Goal: Navigation & Orientation: Go to known website

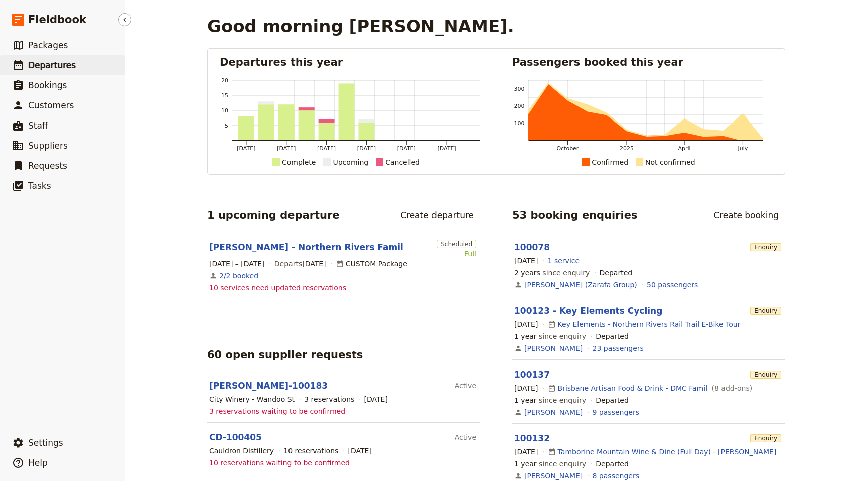
click at [49, 63] on span "Departures" at bounding box center [52, 65] width 48 height 10
click at [51, 45] on span "Packages" at bounding box center [48, 45] width 40 height 10
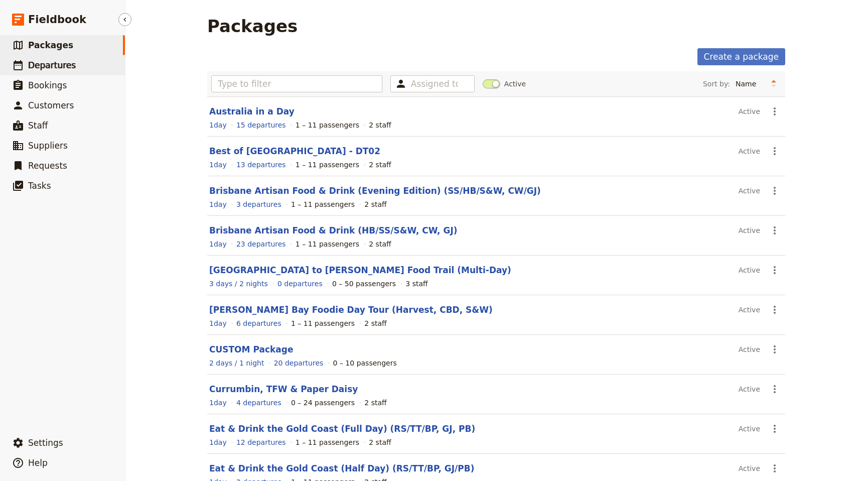
click at [46, 64] on span "Departures" at bounding box center [52, 65] width 48 height 10
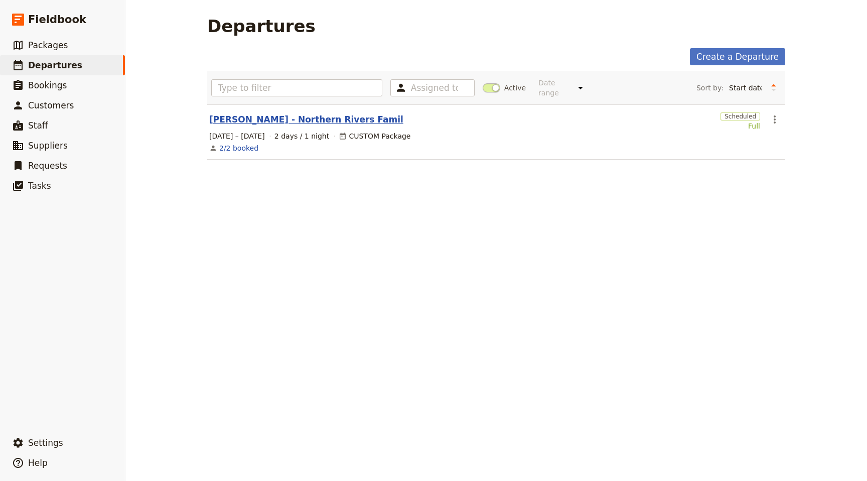
click at [274, 113] on link "[PERSON_NAME] - Northern Rivers Famil" at bounding box center [306, 119] width 194 height 12
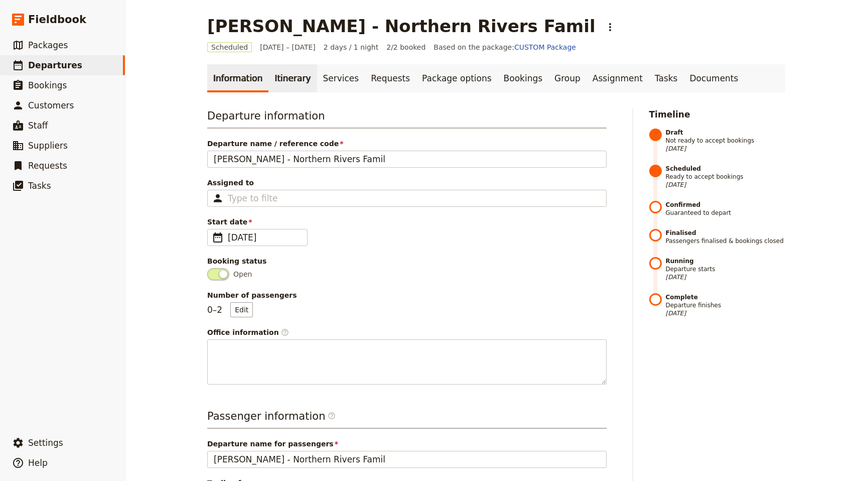
click at [284, 67] on link "Itinerary" at bounding box center [292, 78] width 48 height 28
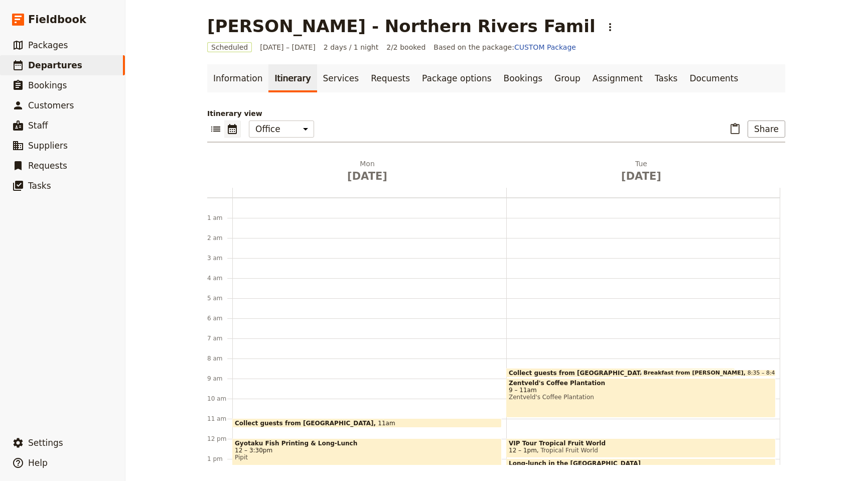
scroll to position [130, 0]
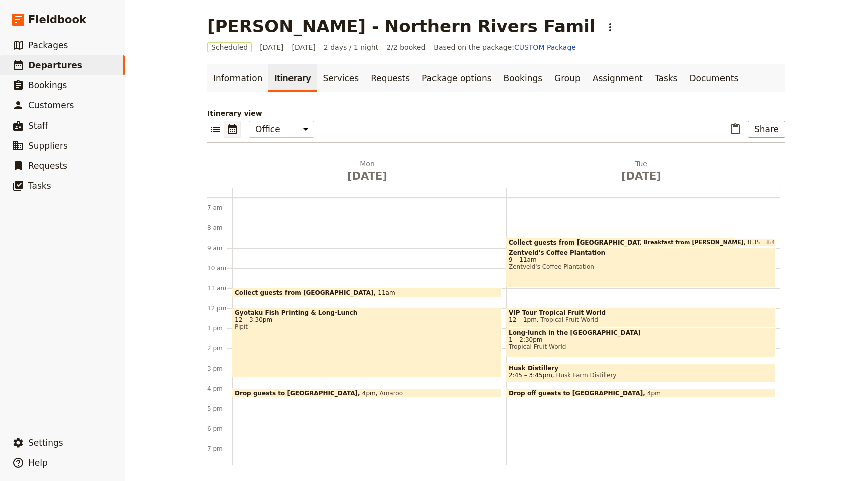
click at [232, 126] on icon "Calendar view" at bounding box center [232, 129] width 9 height 10
click at [221, 125] on icon "List view" at bounding box center [216, 129] width 12 height 12
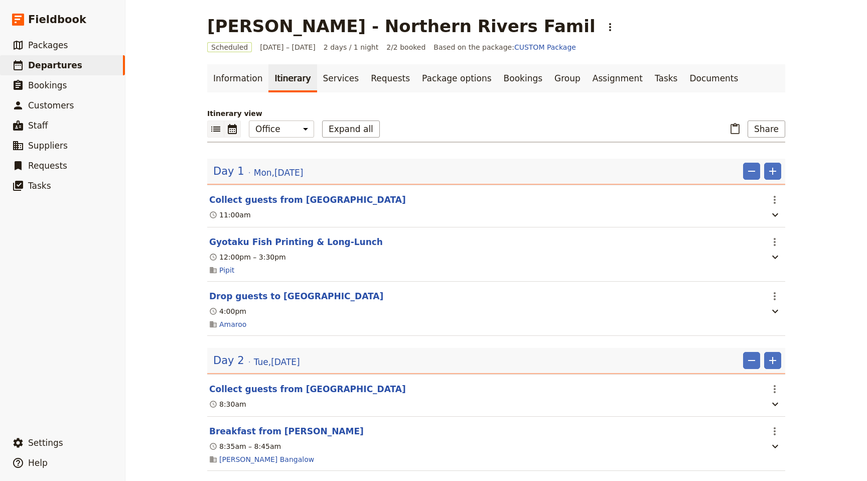
click at [236, 126] on icon "Calendar view" at bounding box center [232, 129] width 9 height 10
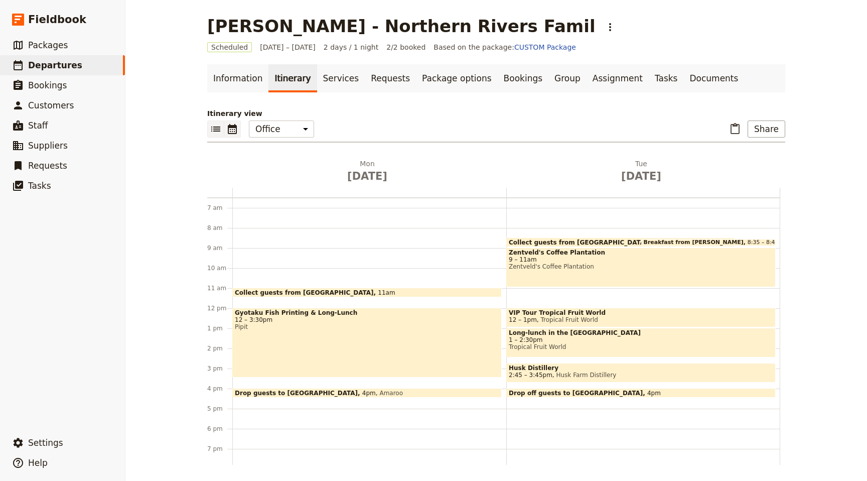
click at [218, 123] on icon "List view" at bounding box center [216, 129] width 12 height 12
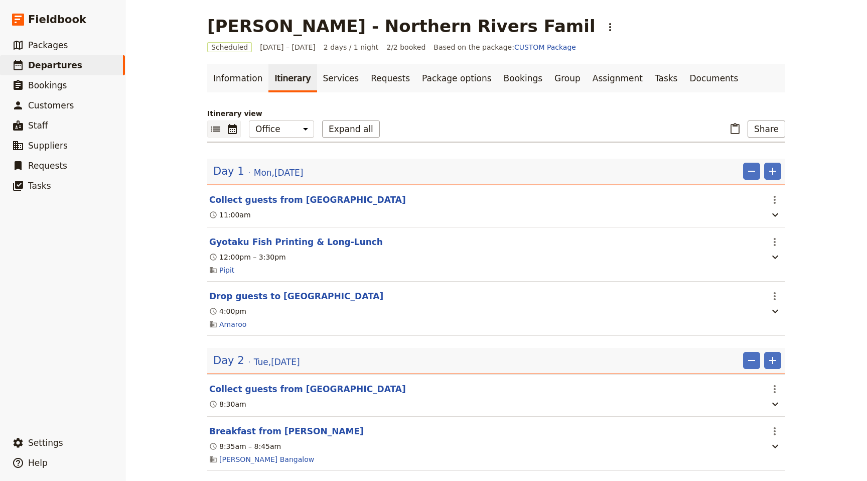
click at [232, 125] on icon "Calendar view" at bounding box center [232, 129] width 9 height 10
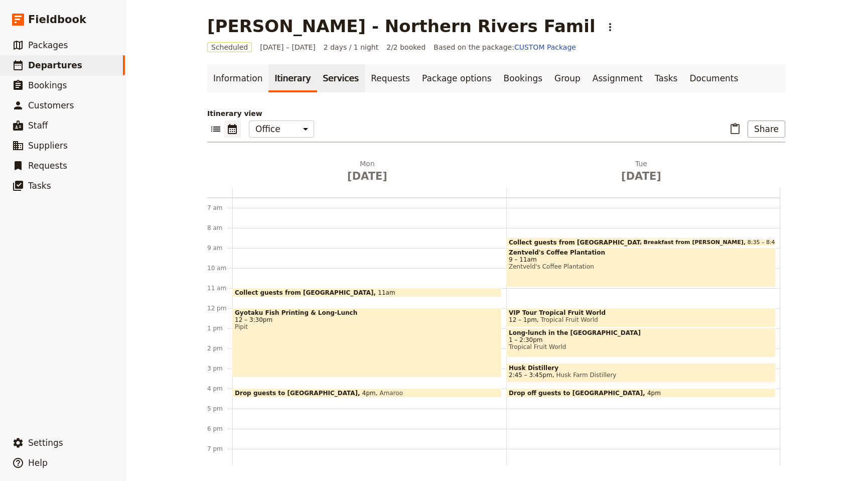
click at [320, 77] on link "Services" at bounding box center [341, 78] width 48 height 28
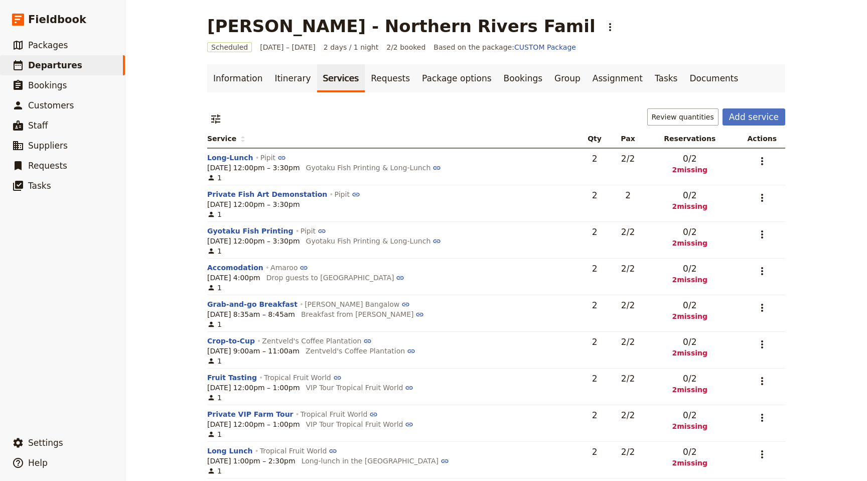
scroll to position [50, 0]
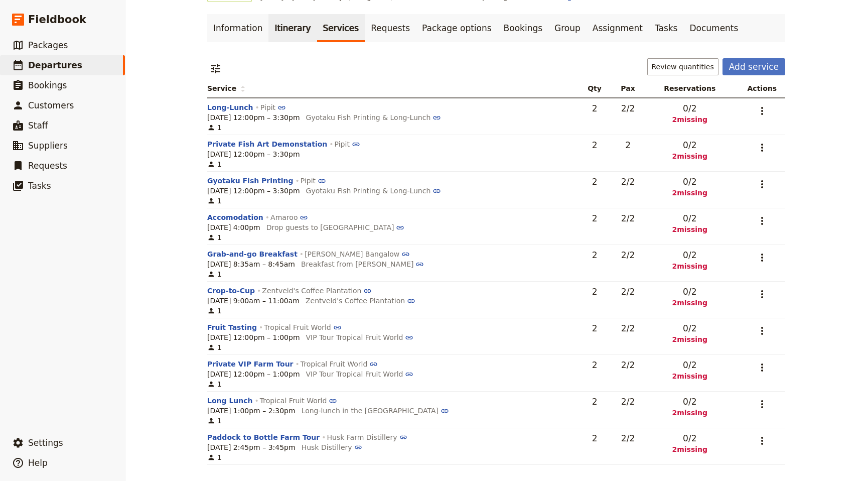
click at [279, 25] on link "Itinerary" at bounding box center [292, 28] width 48 height 28
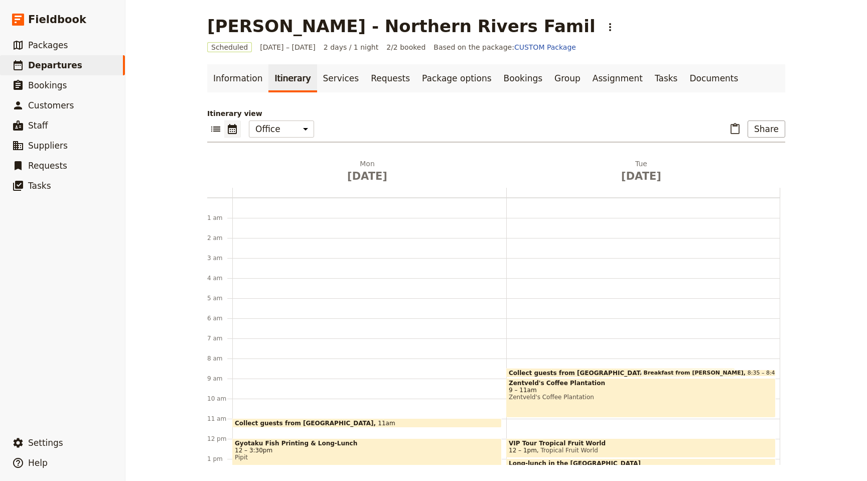
scroll to position [130, 0]
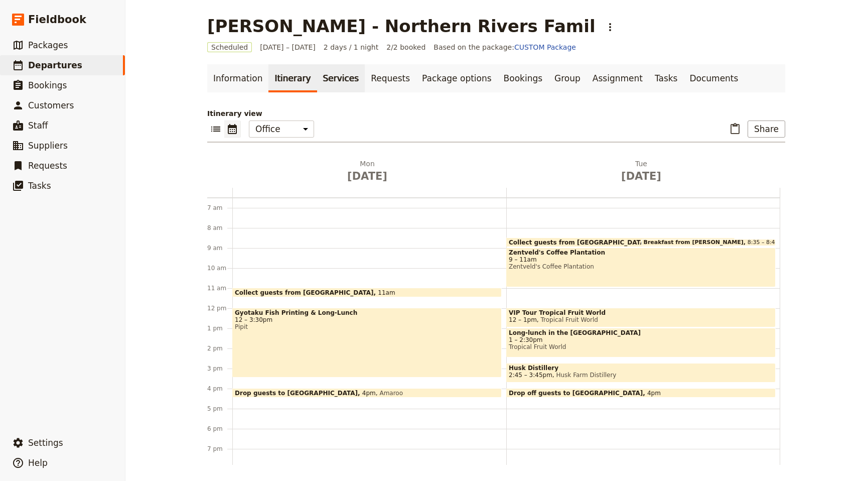
click at [332, 75] on link "Services" at bounding box center [341, 78] width 48 height 28
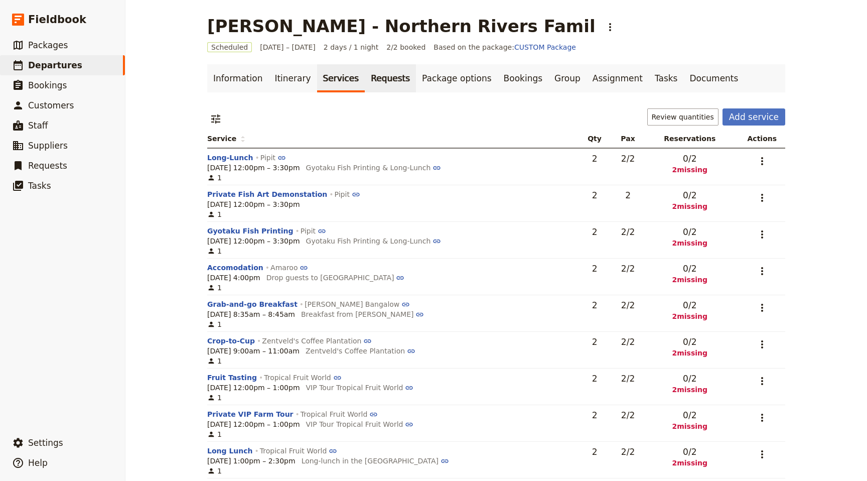
click at [373, 80] on link "Requests" at bounding box center [390, 78] width 51 height 28
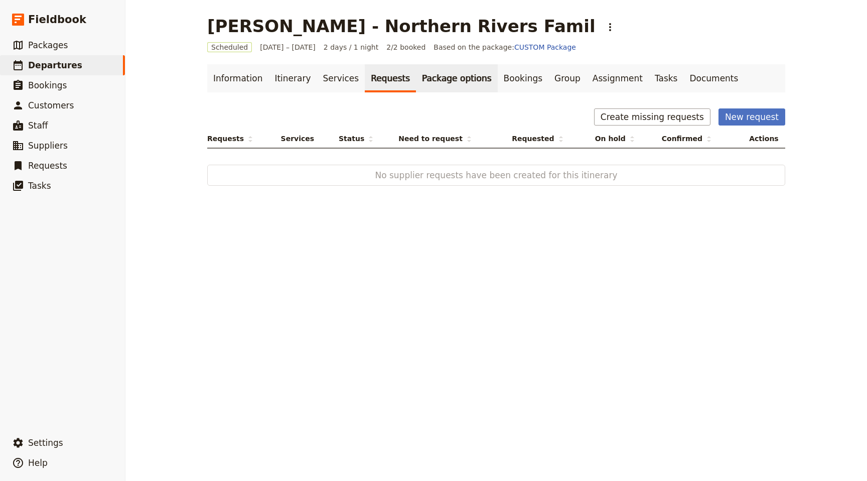
click at [427, 75] on link "Package options" at bounding box center [456, 78] width 81 height 28
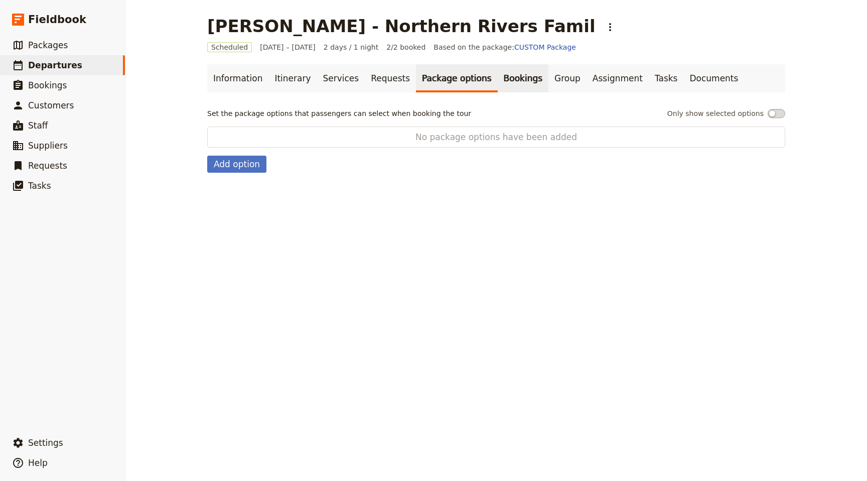
click at [498, 76] on link "Bookings" at bounding box center [523, 78] width 51 height 28
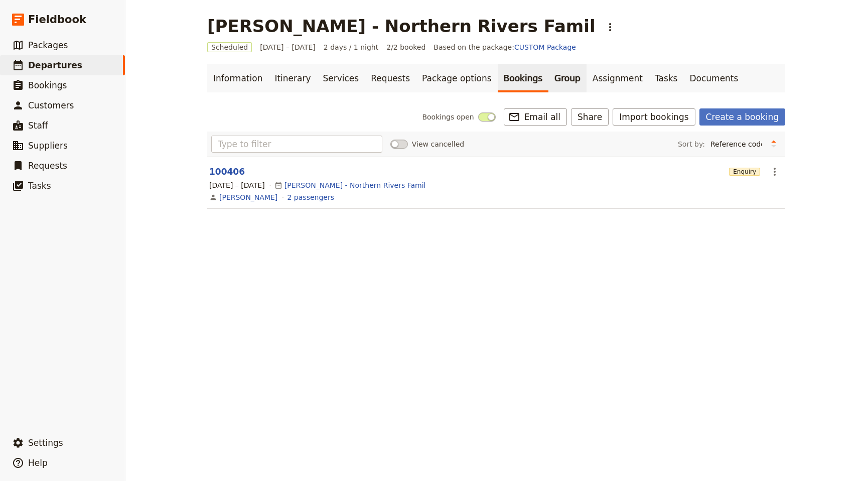
click at [548, 76] on link "Group" at bounding box center [567, 78] width 38 height 28
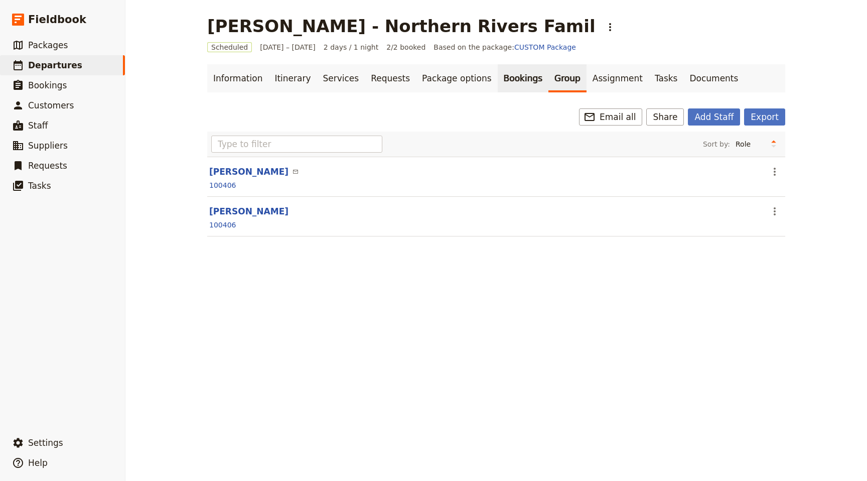
click at [500, 76] on link "Bookings" at bounding box center [523, 78] width 51 height 28
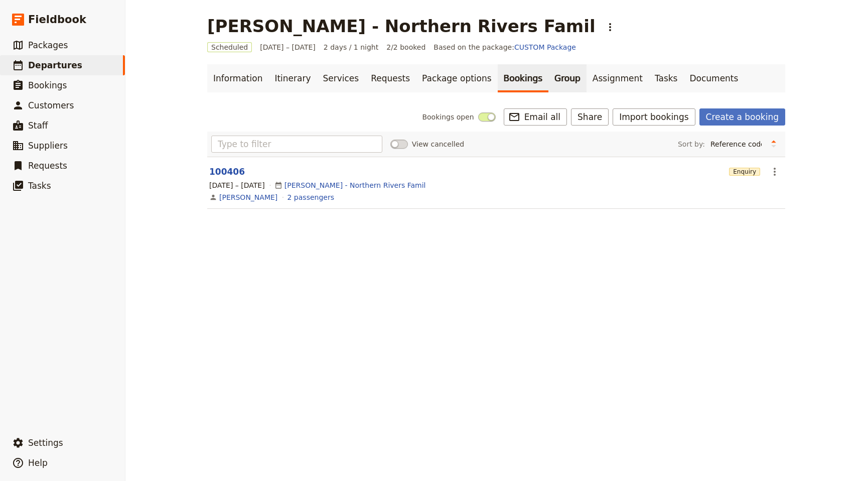
click at [548, 78] on link "Group" at bounding box center [567, 78] width 38 height 28
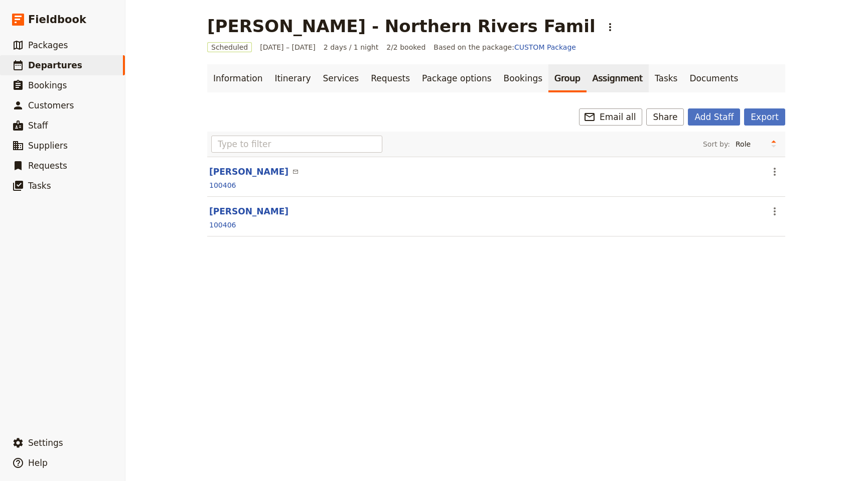
click at [586, 73] on link "Assignment" at bounding box center [617, 78] width 62 height 28
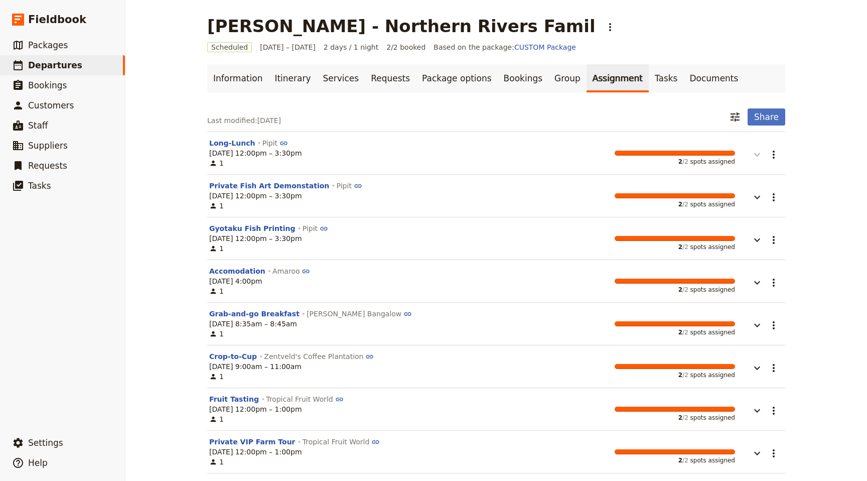
click at [758, 157] on icon "button" at bounding box center [757, 154] width 12 height 12
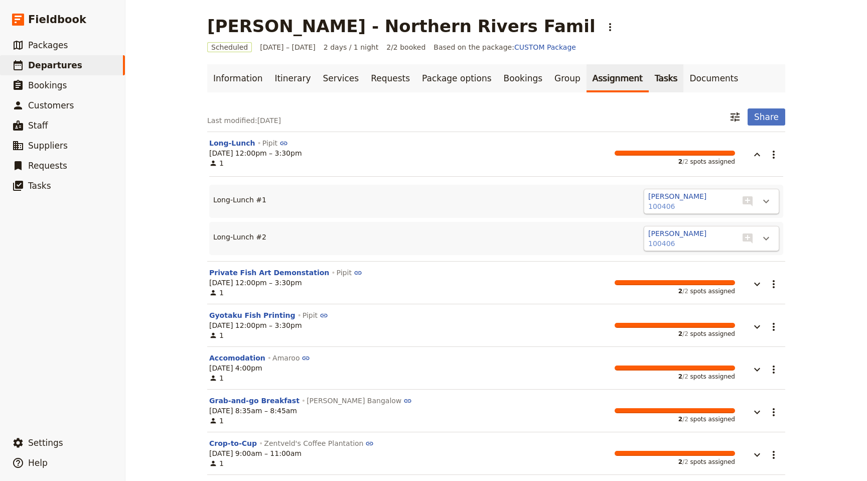
click at [649, 75] on link "Tasks" at bounding box center [666, 78] width 35 height 28
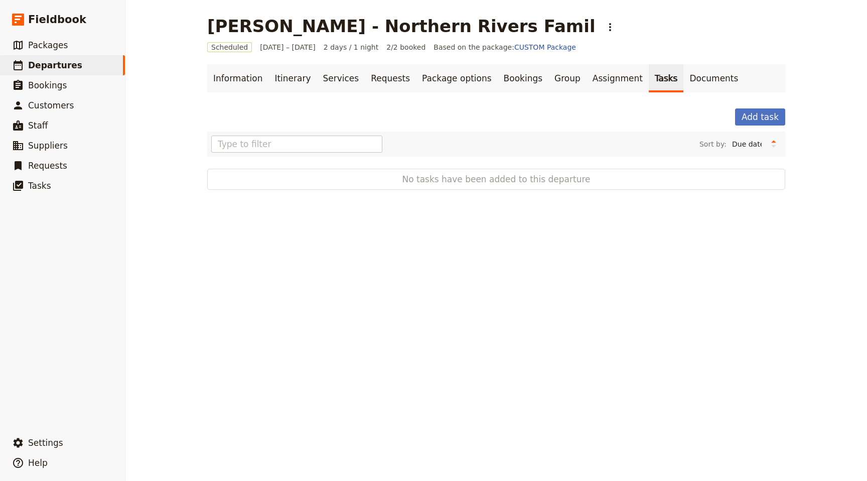
click at [649, 75] on link "Tasks" at bounding box center [666, 78] width 35 height 28
click at [690, 75] on link "Documents" at bounding box center [713, 78] width 61 height 28
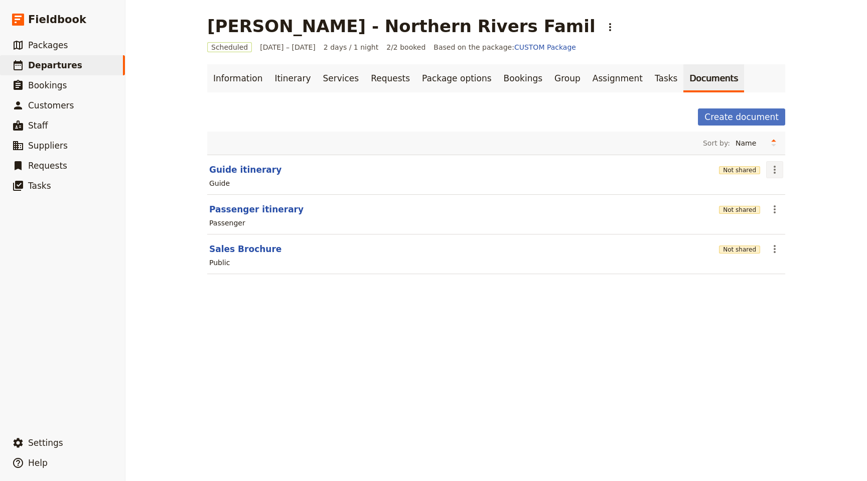
click at [778, 169] on icon "Actions" at bounding box center [775, 170] width 12 height 12
click at [794, 201] on span "Edit document" at bounding box center [798, 206] width 51 height 10
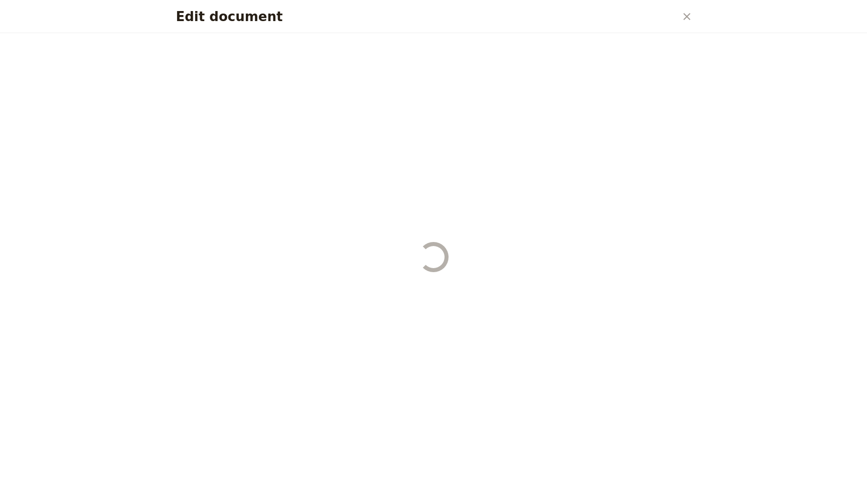
select select "STAFF"
select select "RUN_SHEET"
select select "DEFAULT"
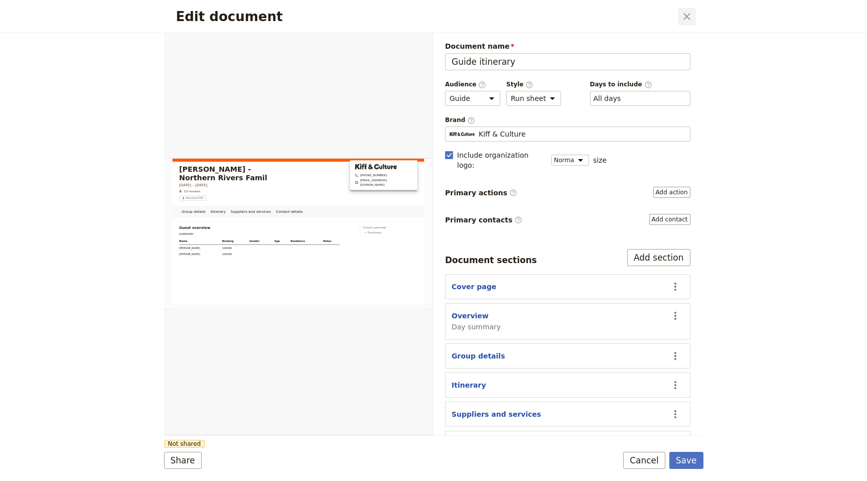
click at [693, 15] on button "​" at bounding box center [686, 16] width 17 height 17
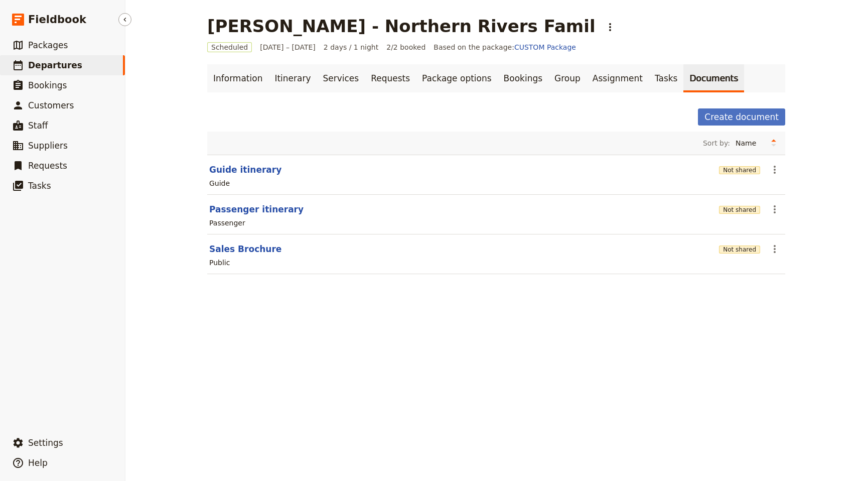
click at [49, 63] on span "Departures" at bounding box center [55, 65] width 54 height 10
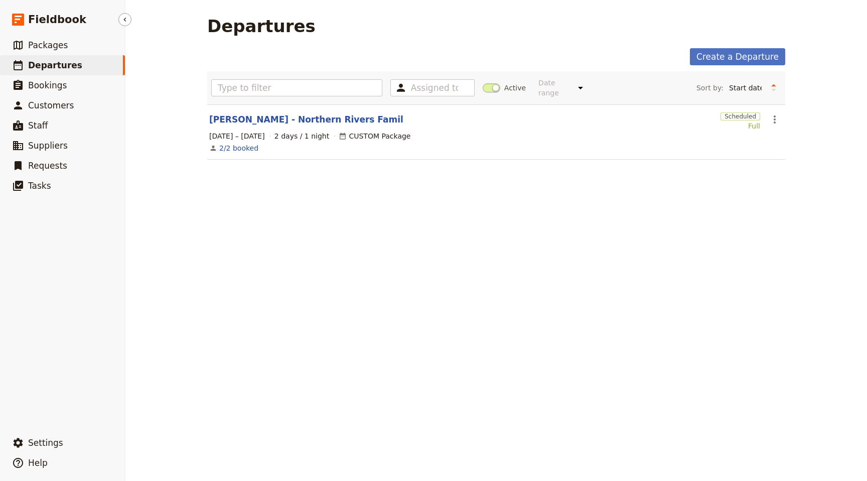
click at [53, 61] on span "Departures" at bounding box center [55, 65] width 54 height 10
click at [42, 84] on span "Bookings" at bounding box center [47, 85] width 39 height 10
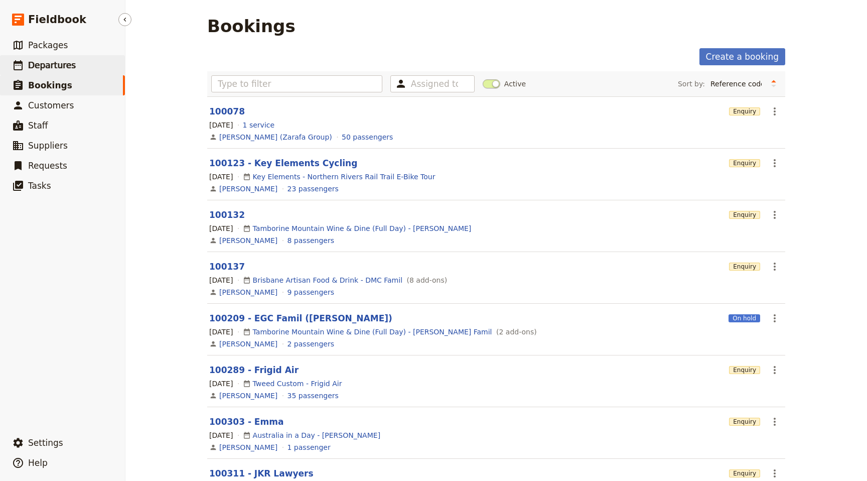
click at [56, 59] on span "Departures" at bounding box center [52, 65] width 48 height 12
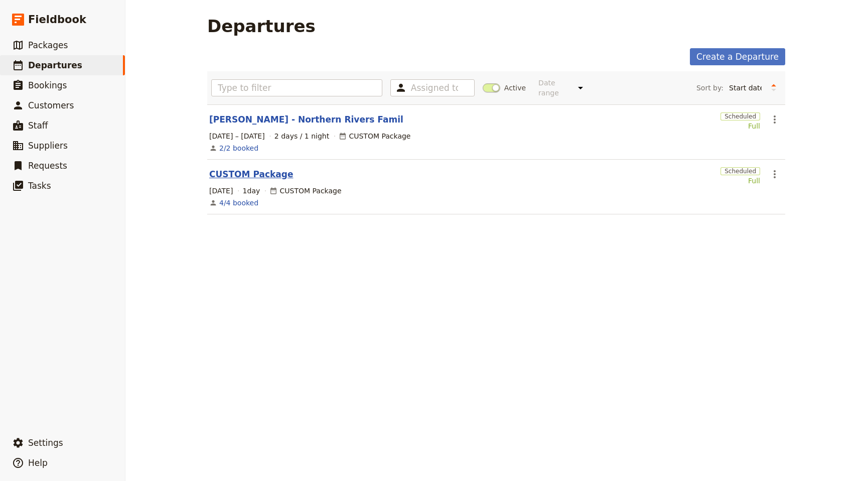
click at [240, 168] on link "CUSTOM Package" at bounding box center [251, 174] width 84 height 12
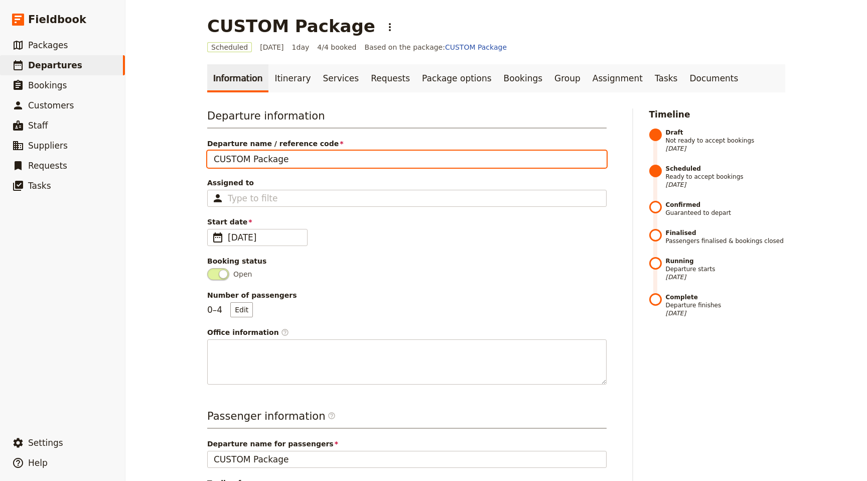
drag, startPoint x: 296, startPoint y: 160, endPoint x: 168, endPoint y: 160, distance: 128.4
click at [168, 160] on div "CUSTOM Package ​ Scheduled [DATE] 1 day 4/4 booked Based on the package: CUSTOM…" at bounding box center [495, 240] width 741 height 481
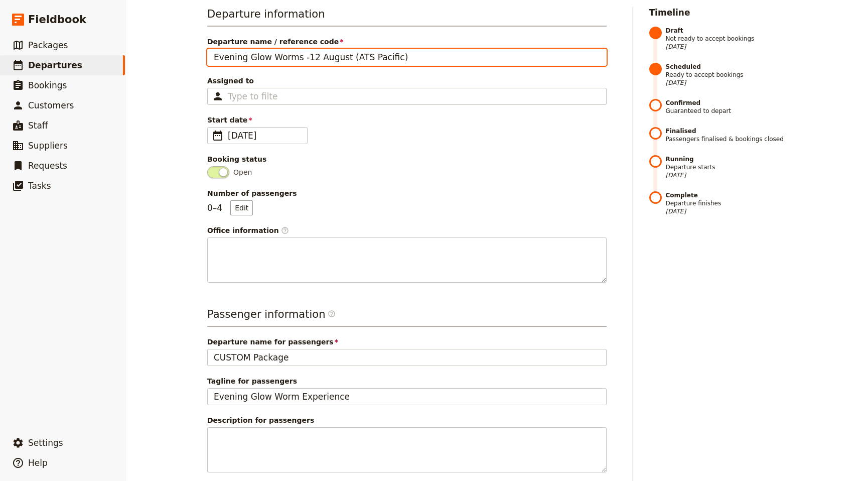
scroll to position [202, 0]
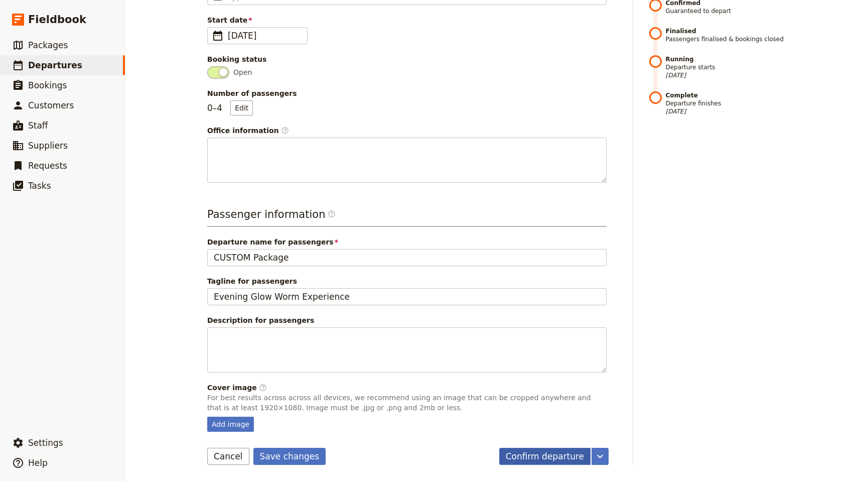
type input "Evening Glow Worms -12 August (ATS Pacific)"
click at [551, 454] on button "Confirm departure" at bounding box center [544, 455] width 91 height 17
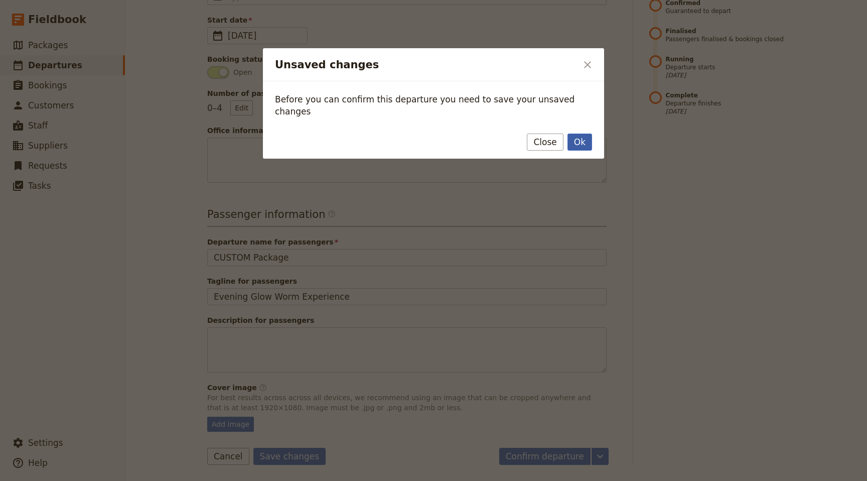
click at [577, 133] on button "Ok" at bounding box center [579, 141] width 25 height 17
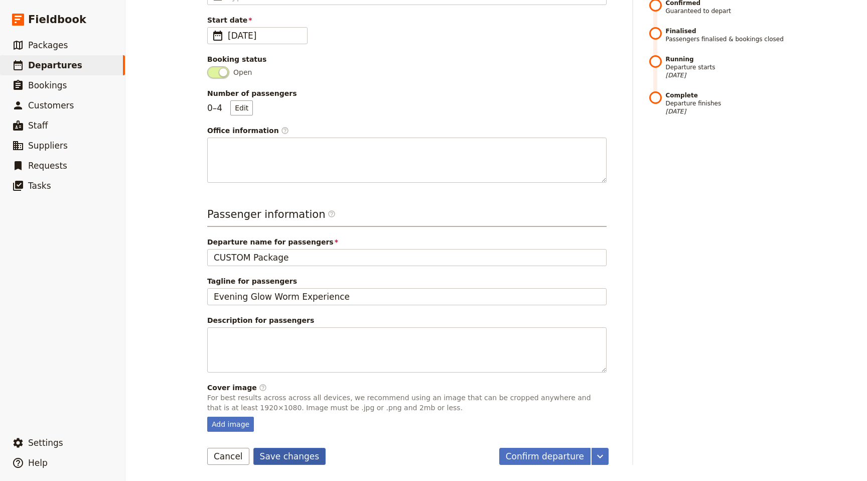
click at [291, 450] on button "Save changes" at bounding box center [289, 455] width 73 height 17
click at [548, 455] on button "Confirm departure" at bounding box center [544, 455] width 91 height 17
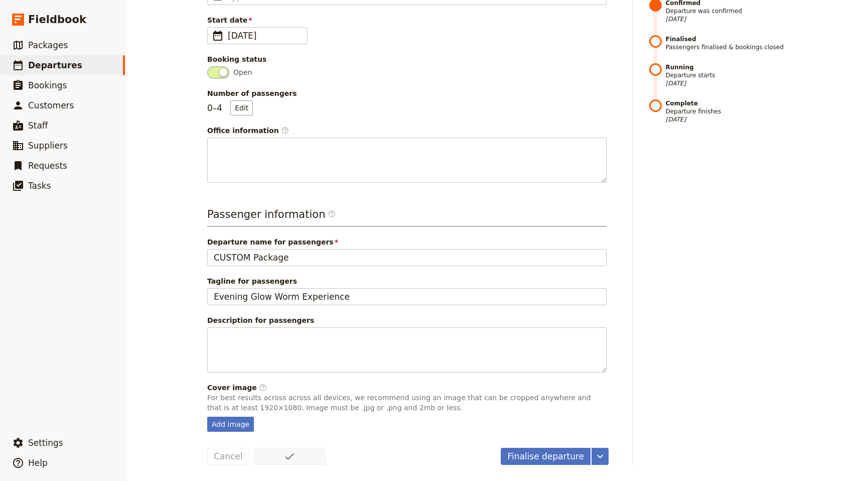
scroll to position [0, 0]
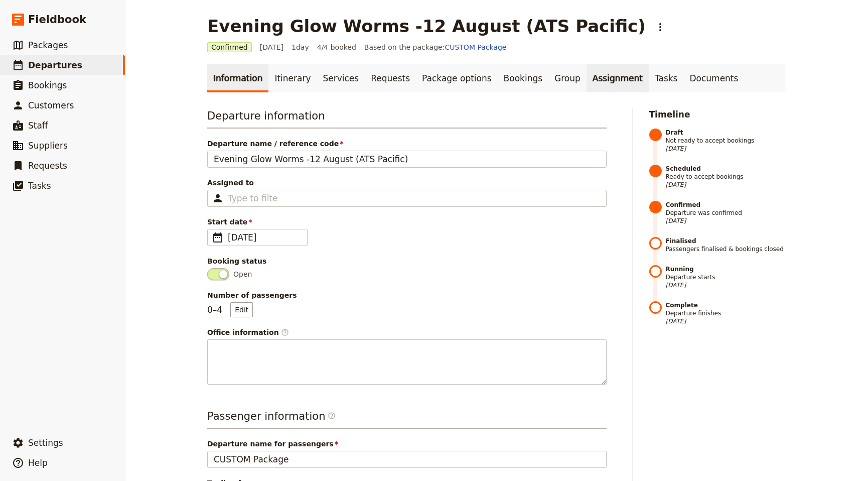
click at [591, 80] on link "Assignment" at bounding box center [617, 78] width 62 height 28
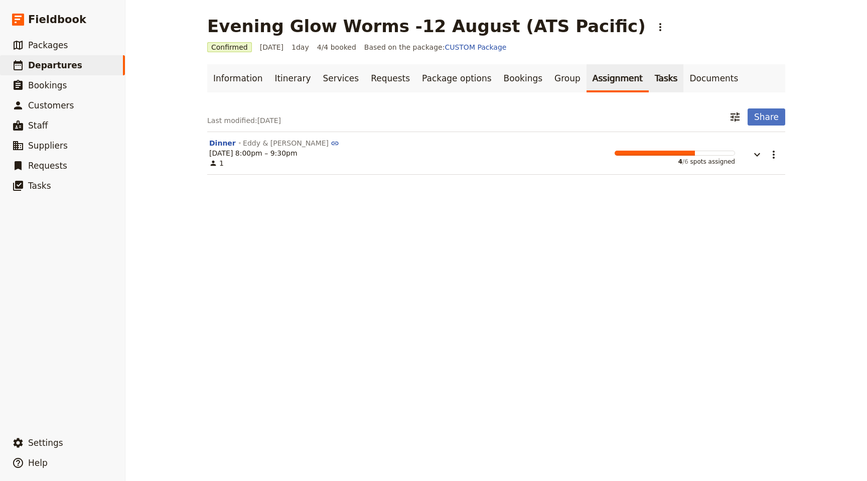
click at [649, 77] on link "Tasks" at bounding box center [666, 78] width 35 height 28
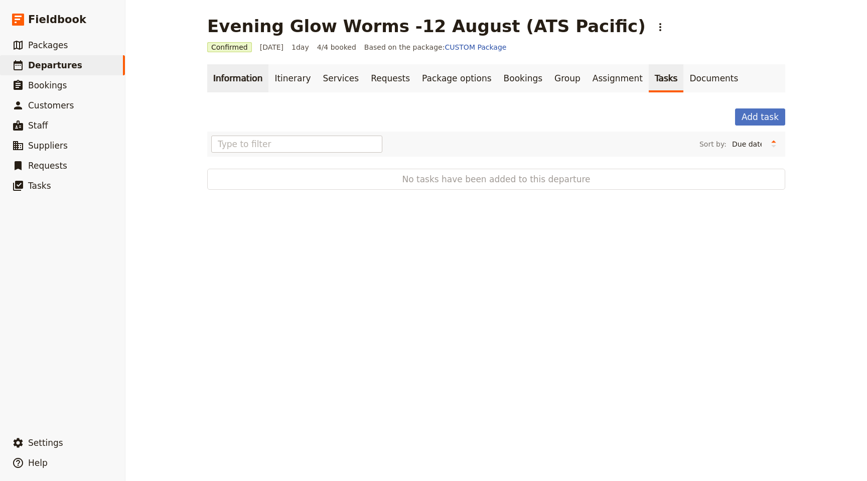
click at [239, 74] on link "Information" at bounding box center [237, 78] width 61 height 28
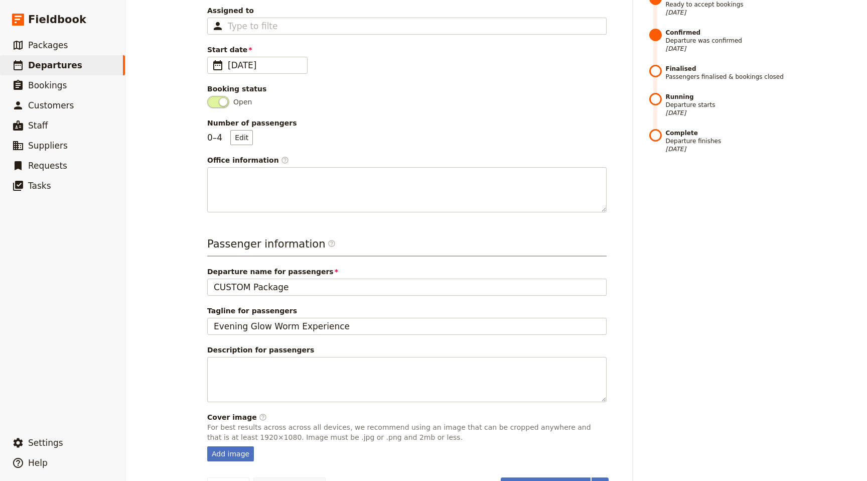
scroll to position [202, 0]
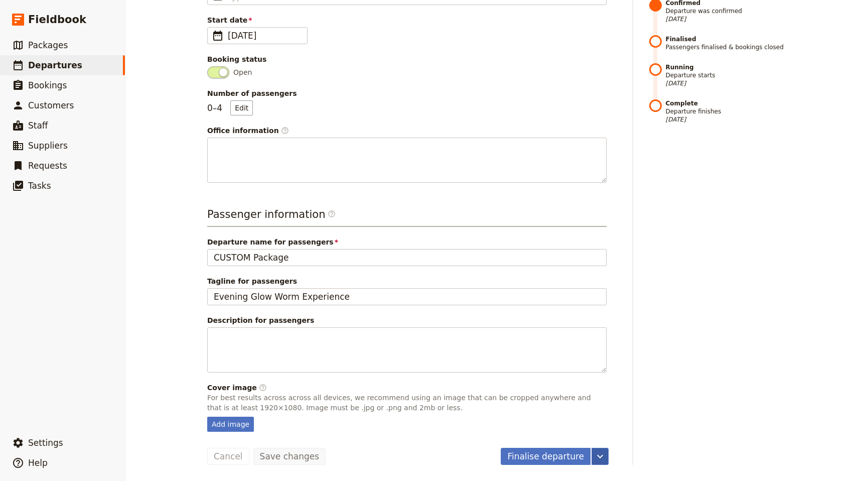
click at [603, 450] on icon "More actions" at bounding box center [600, 456] width 12 height 12
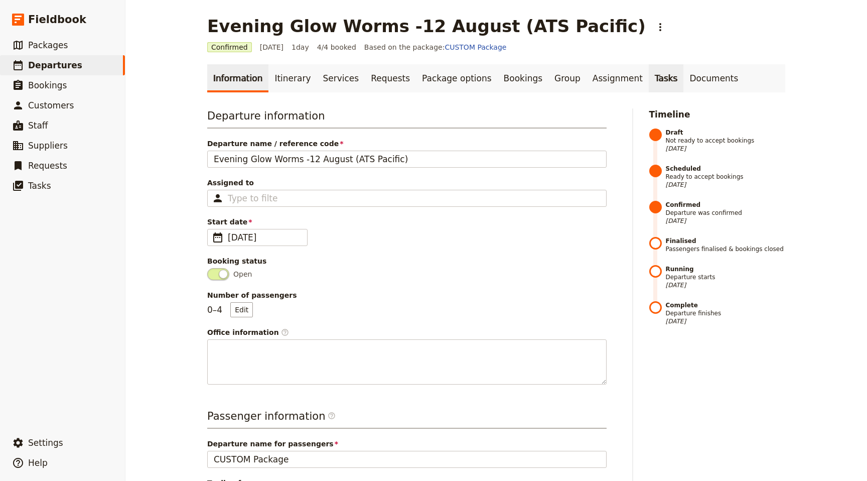
click at [649, 78] on link "Tasks" at bounding box center [666, 78] width 35 height 28
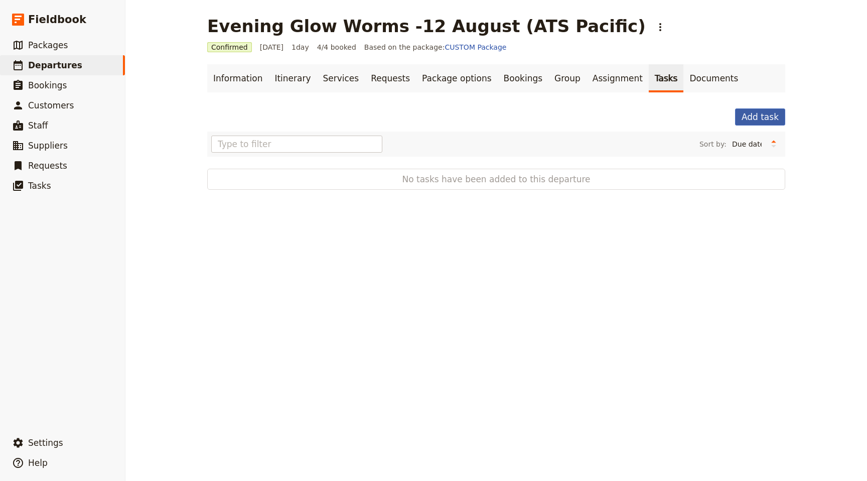
click at [756, 113] on button "Add task" at bounding box center [760, 116] width 50 height 17
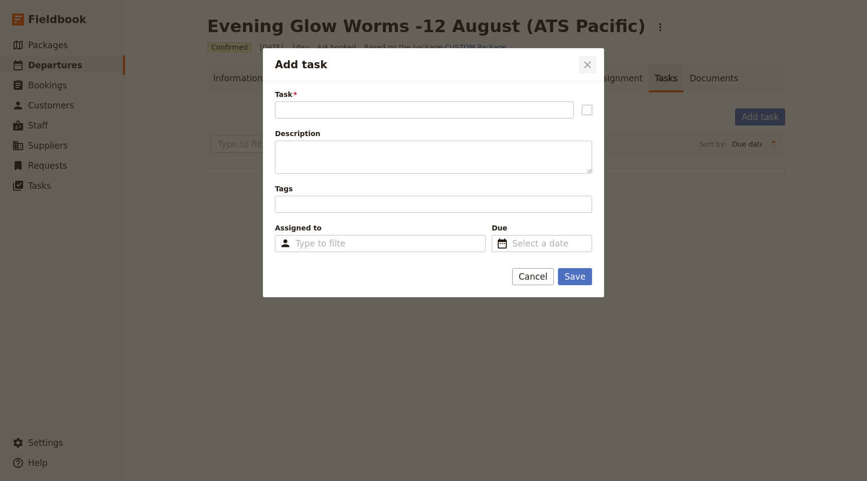
click at [590, 64] on icon "Close dialog" at bounding box center [587, 65] width 12 height 12
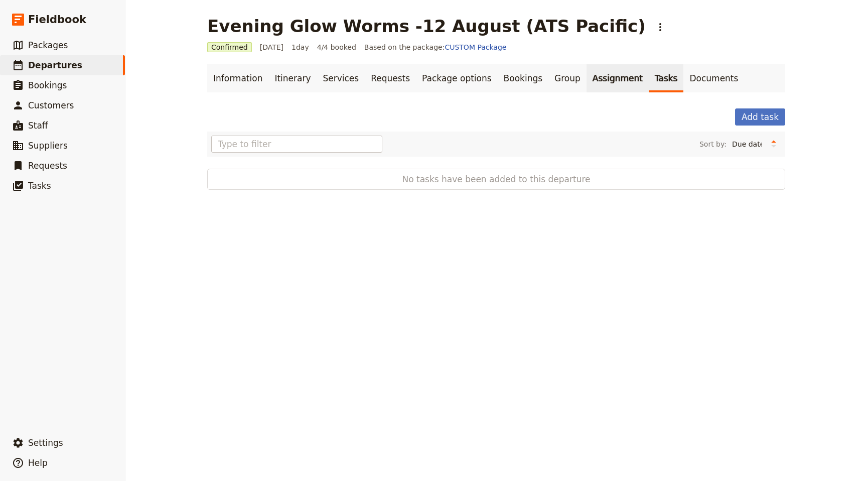
click at [586, 67] on link "Assignment" at bounding box center [617, 78] width 62 height 28
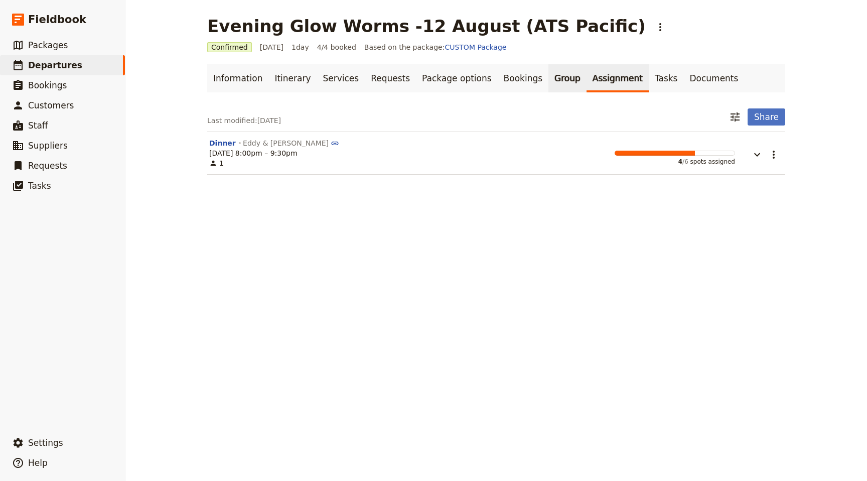
click at [548, 71] on link "Group" at bounding box center [567, 78] width 38 height 28
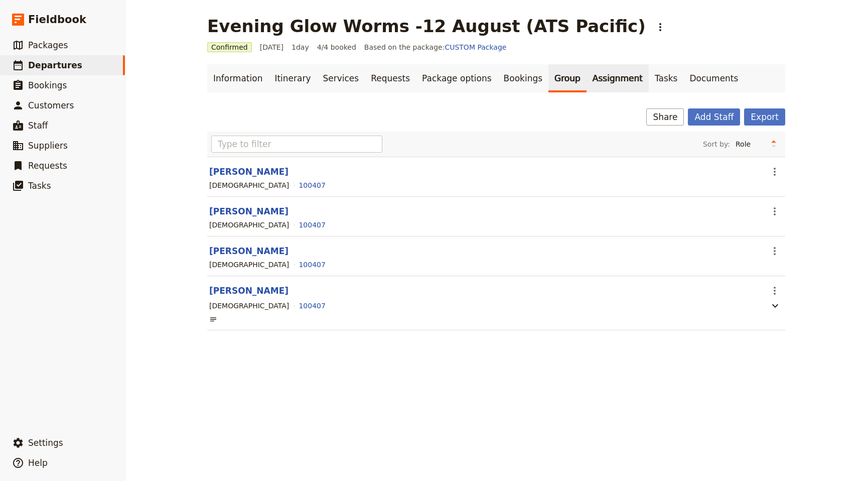
click at [589, 78] on link "Assignment" at bounding box center [617, 78] width 62 height 28
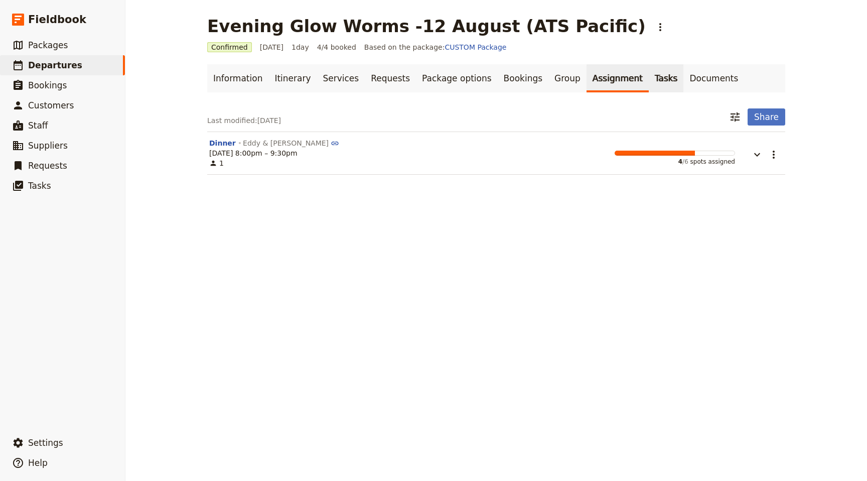
click at [649, 79] on link "Tasks" at bounding box center [666, 78] width 35 height 28
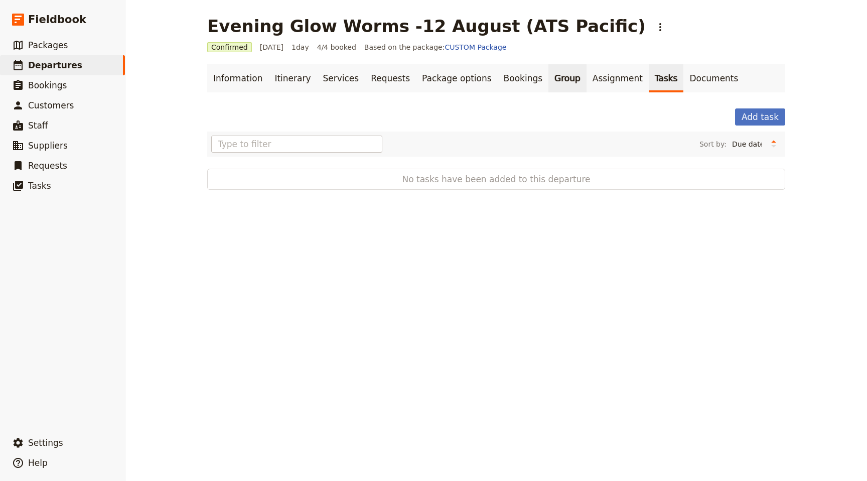
click at [548, 71] on link "Group" at bounding box center [567, 78] width 38 height 28
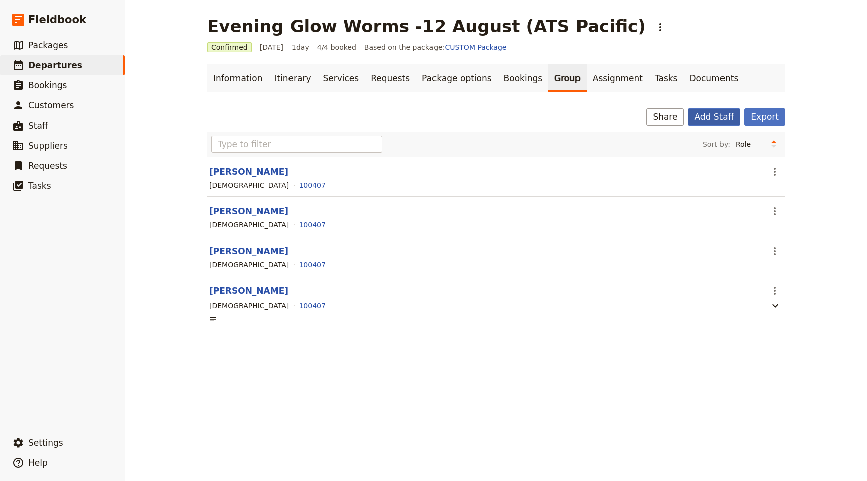
click at [707, 113] on button "Add Staff" at bounding box center [714, 116] width 52 height 17
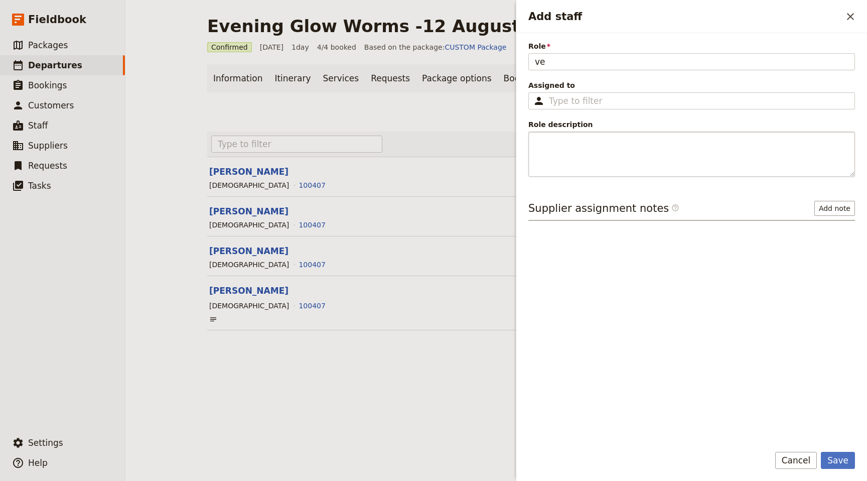
type input "v"
type input "Ve"
click at [792, 452] on button "Cancel" at bounding box center [796, 460] width 42 height 17
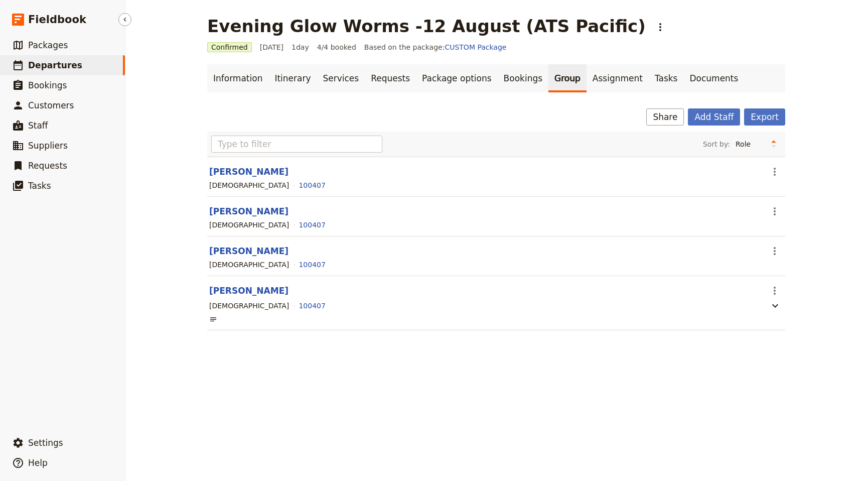
click at [41, 57] on link "​ Departures" at bounding box center [62, 65] width 125 height 20
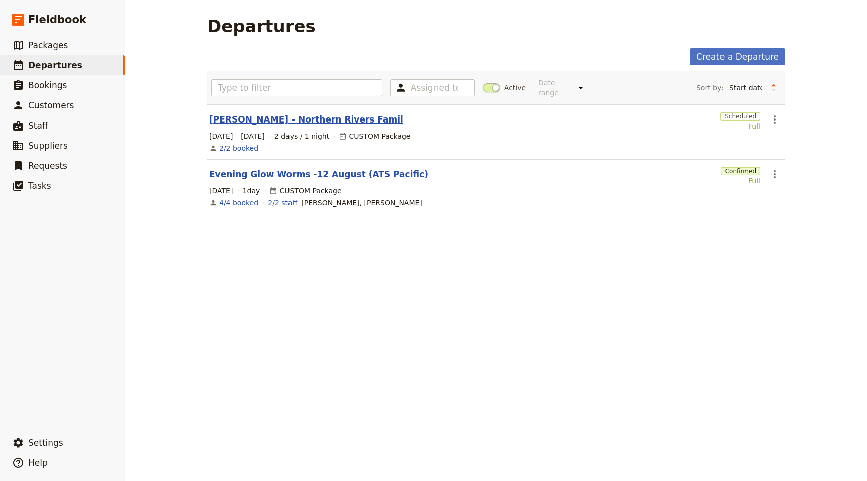
click at [250, 113] on link "[PERSON_NAME] - Northern Rivers Famil" at bounding box center [306, 119] width 194 height 12
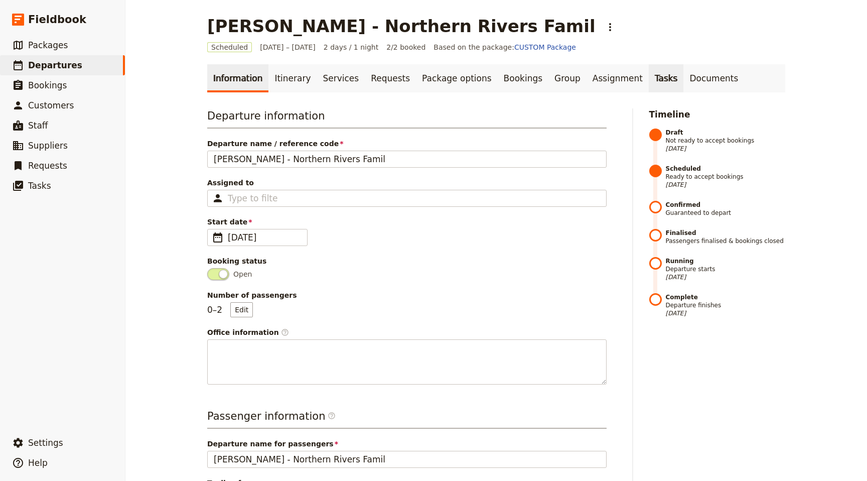
click at [649, 76] on link "Tasks" at bounding box center [666, 78] width 35 height 28
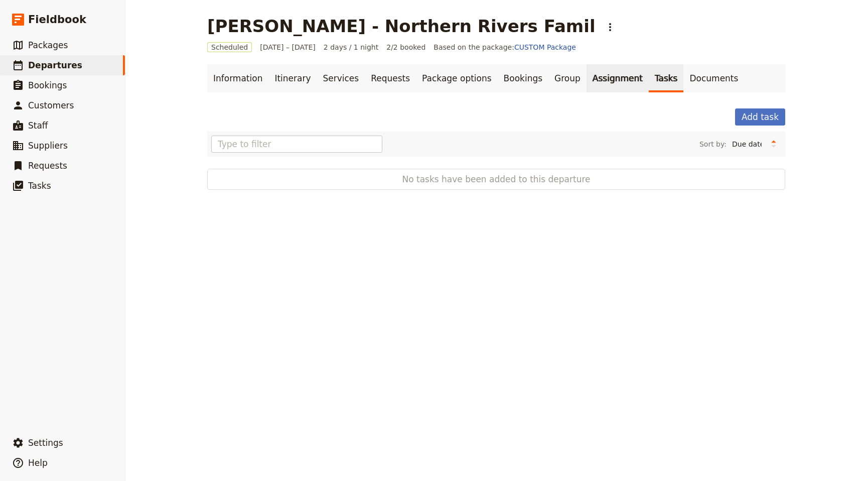
click at [586, 77] on link "Assignment" at bounding box center [617, 78] width 62 height 28
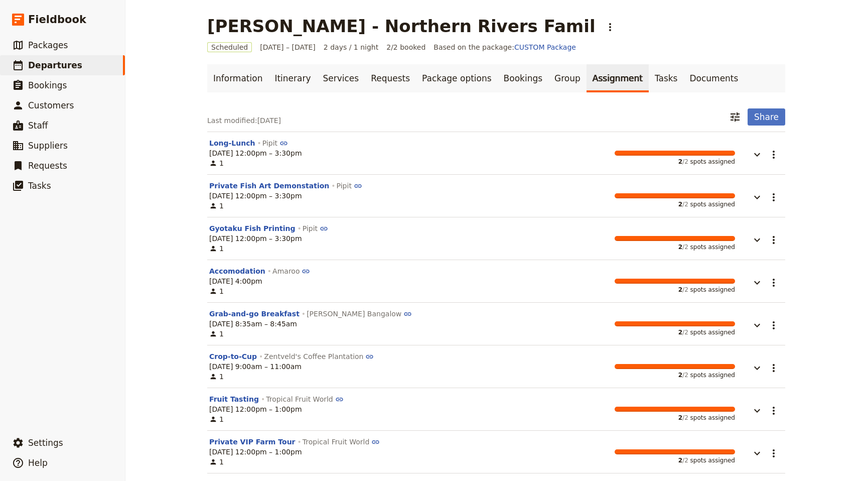
scroll to position [3, 0]
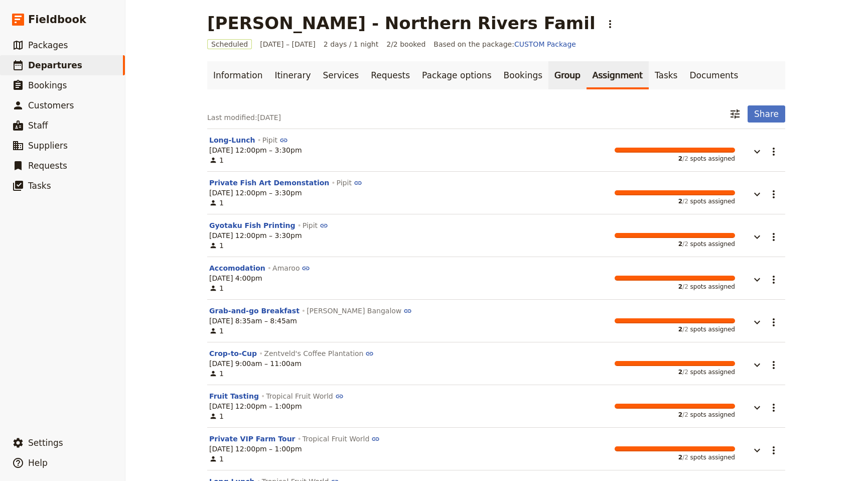
click at [548, 74] on link "Group" at bounding box center [567, 75] width 38 height 28
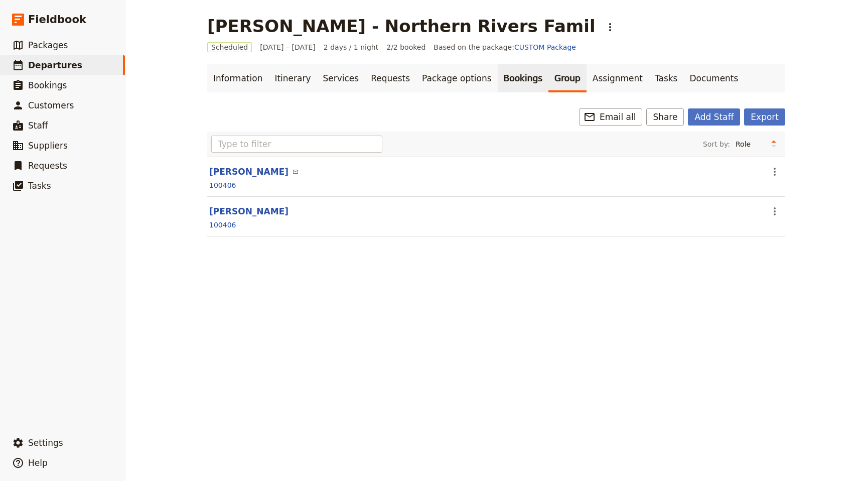
click at [498, 76] on link "Bookings" at bounding box center [523, 78] width 51 height 28
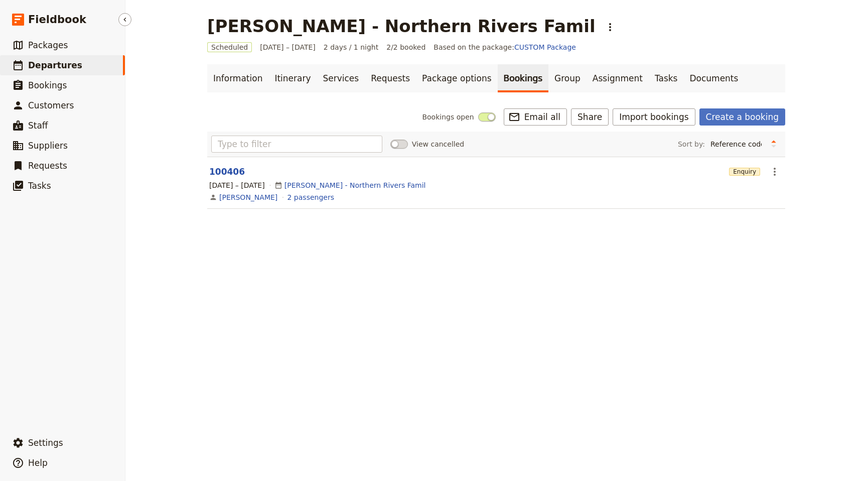
click at [54, 61] on span "Departures" at bounding box center [55, 65] width 54 height 10
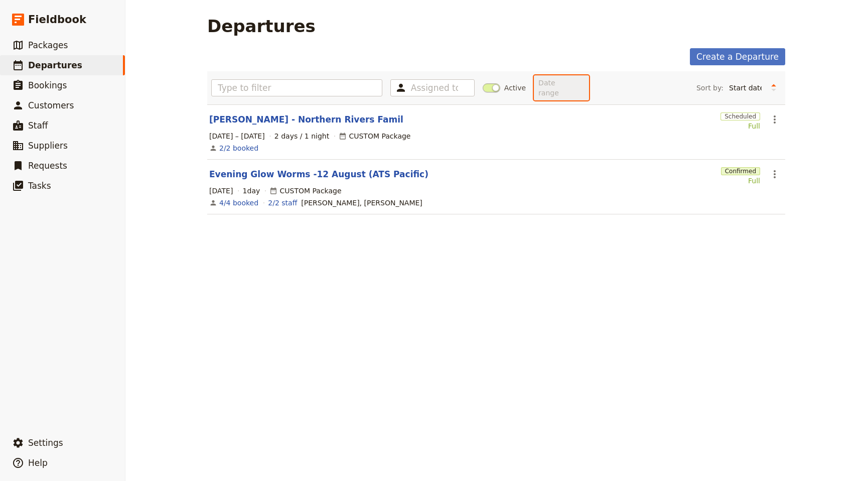
click at [578, 83] on select "Date range This week Next week This month Next month This year Next year" at bounding box center [561, 87] width 55 height 25
click at [496, 83] on span at bounding box center [492, 87] width 18 height 9
click at [483, 83] on input "Active" at bounding box center [483, 83] width 0 height 0
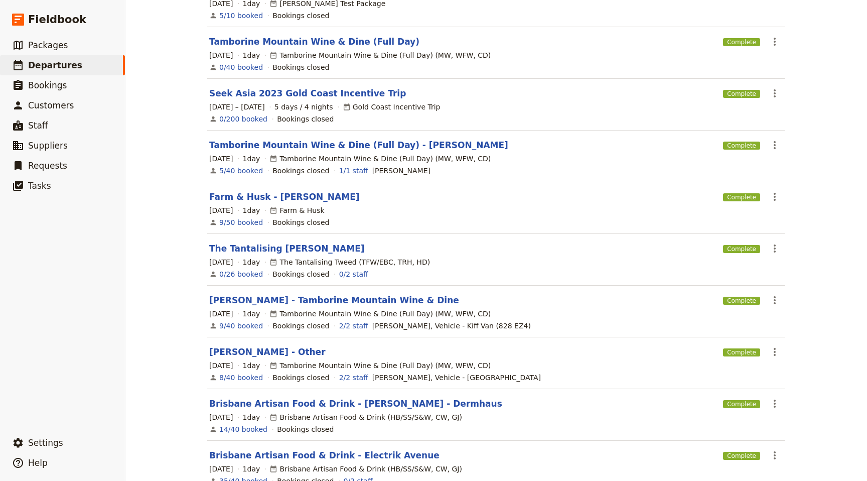
scroll to position [182, 0]
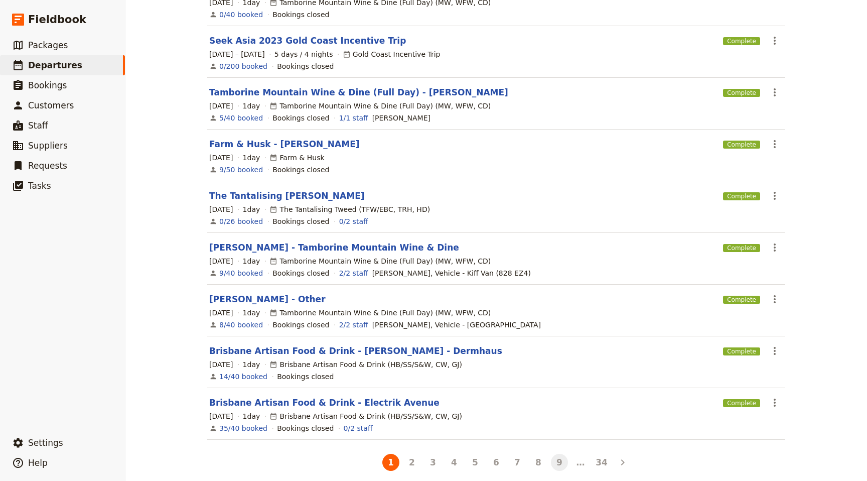
click at [561, 454] on button "9" at bounding box center [559, 462] width 17 height 17
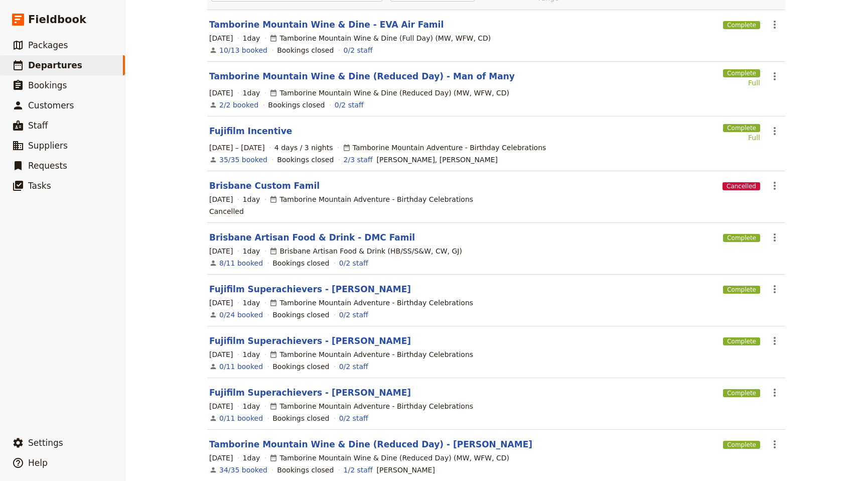
scroll to position [188, 0]
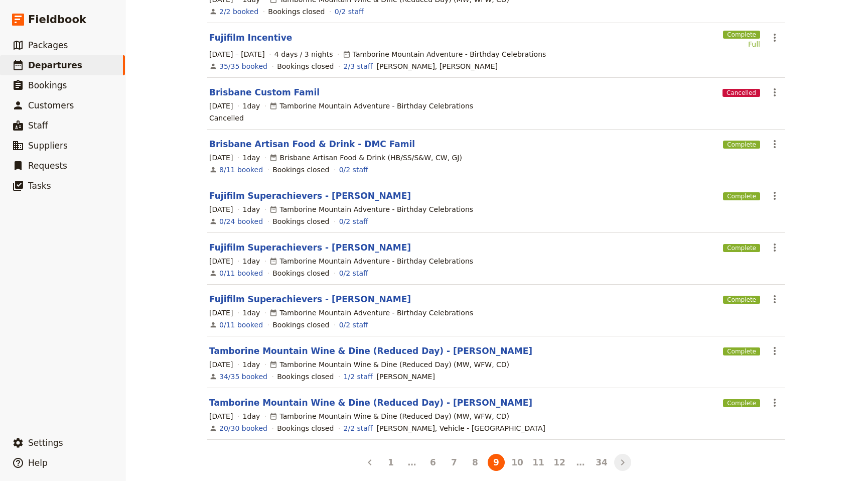
click at [623, 456] on icon "Next" at bounding box center [623, 462] width 12 height 12
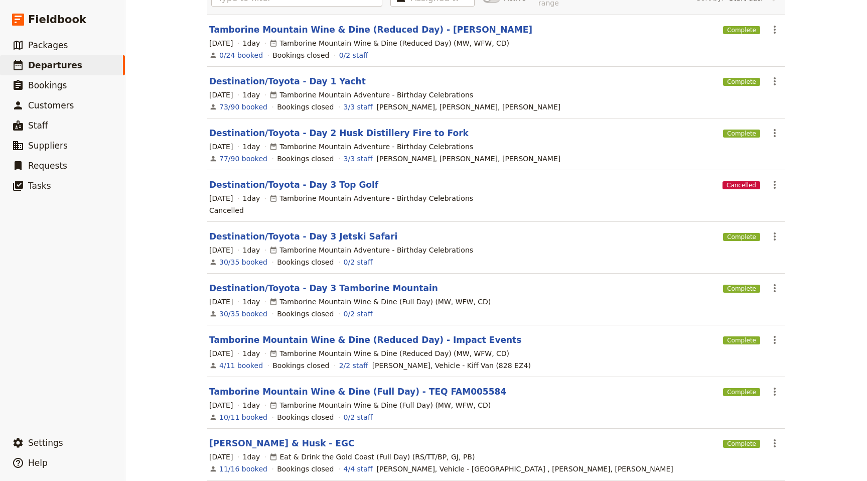
scroll to position [182, 0]
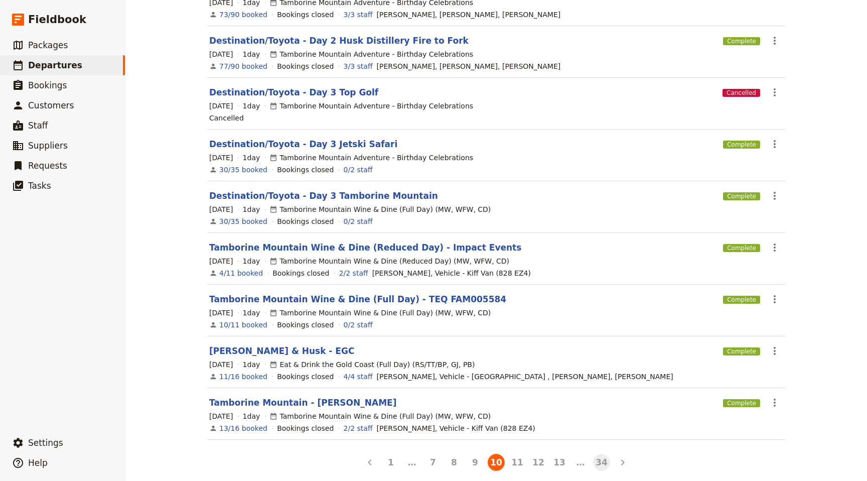
click at [602, 454] on button "34" at bounding box center [601, 462] width 17 height 17
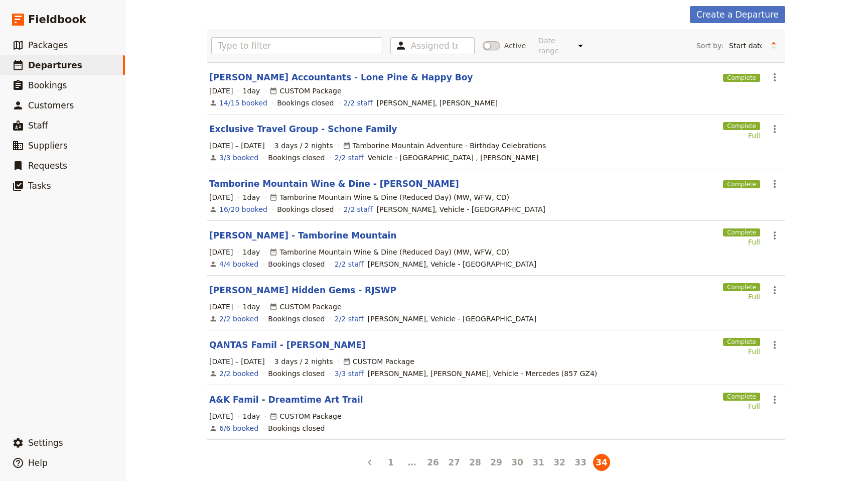
scroll to position [0, 0]
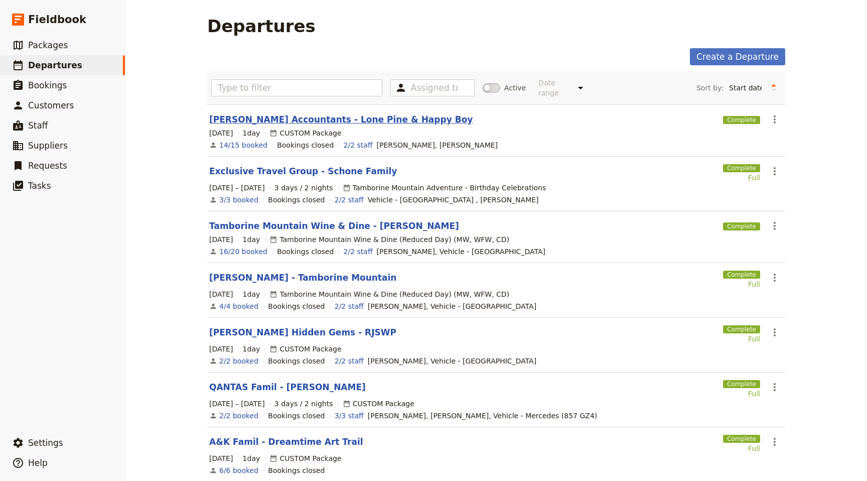
click at [314, 113] on link "[PERSON_NAME] Accountants - Lone Pine & Happy Boy" at bounding box center [340, 119] width 263 height 12
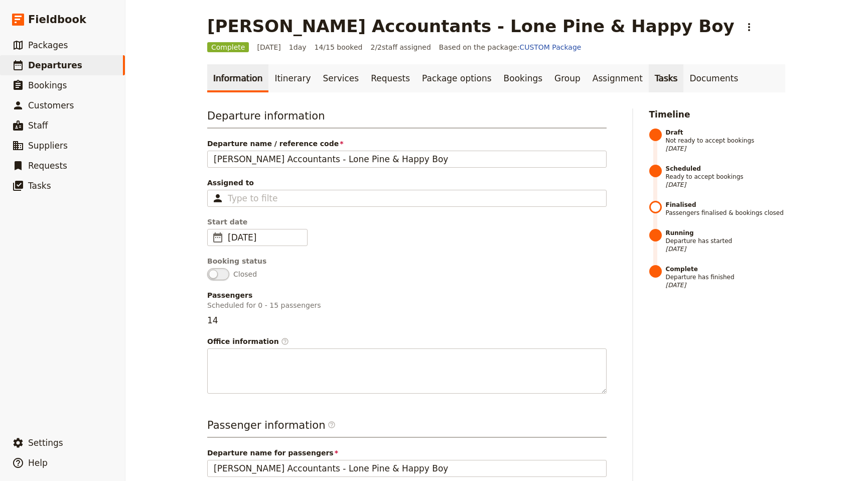
click at [649, 77] on link "Tasks" at bounding box center [666, 78] width 35 height 28
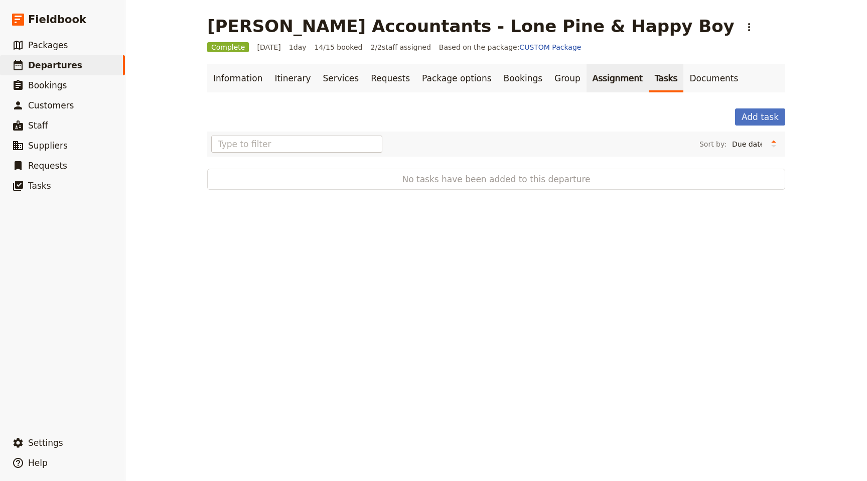
click at [588, 78] on link "Assignment" at bounding box center [617, 78] width 62 height 28
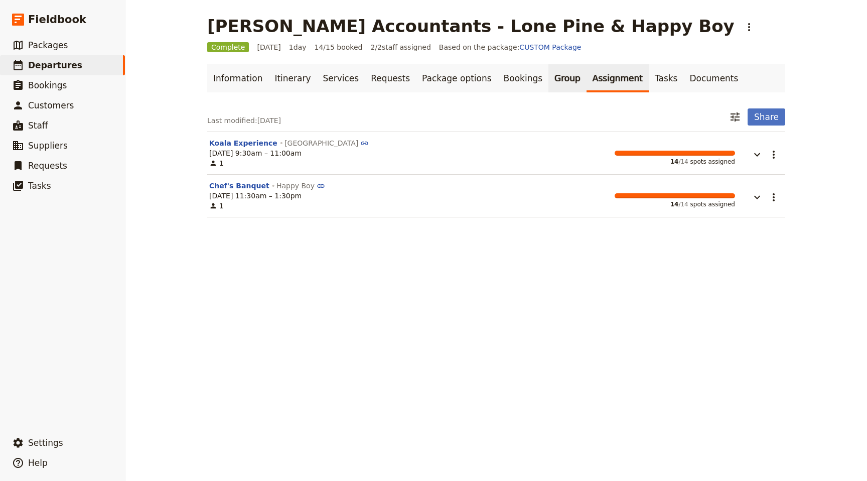
click at [548, 80] on link "Group" at bounding box center [567, 78] width 38 height 28
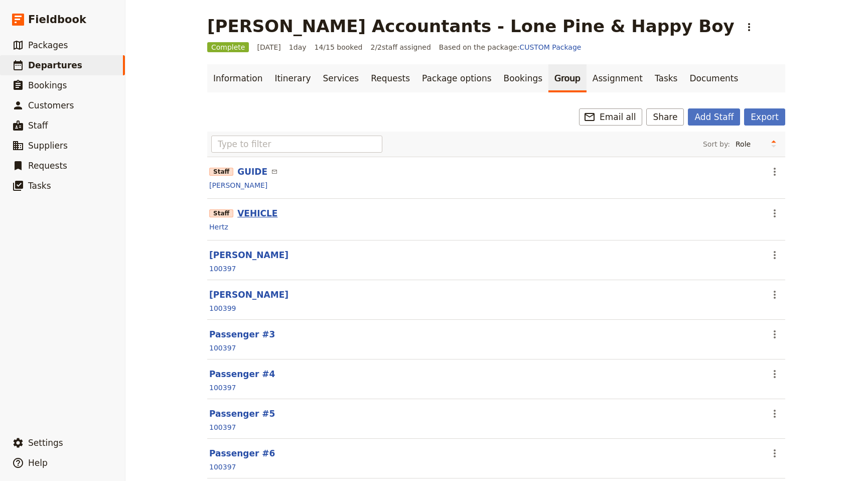
click at [254, 212] on button "VEHICLE" at bounding box center [257, 213] width 40 height 12
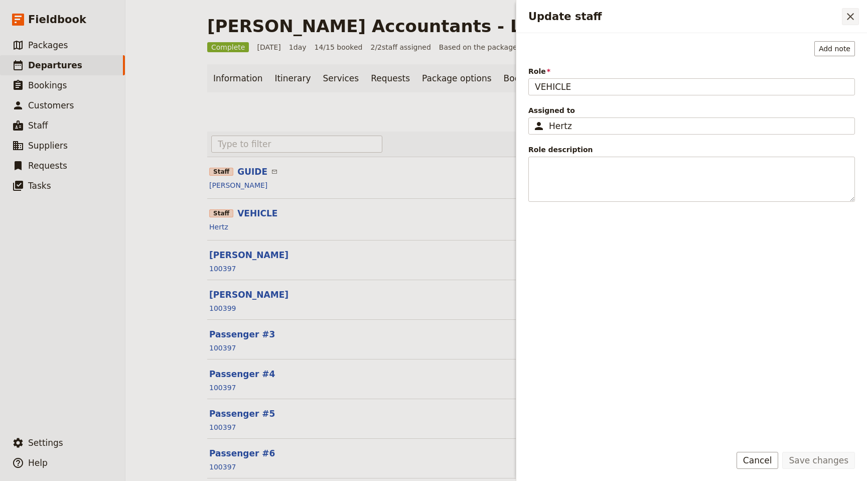
click at [850, 20] on icon "Close drawer" at bounding box center [850, 17] width 12 height 12
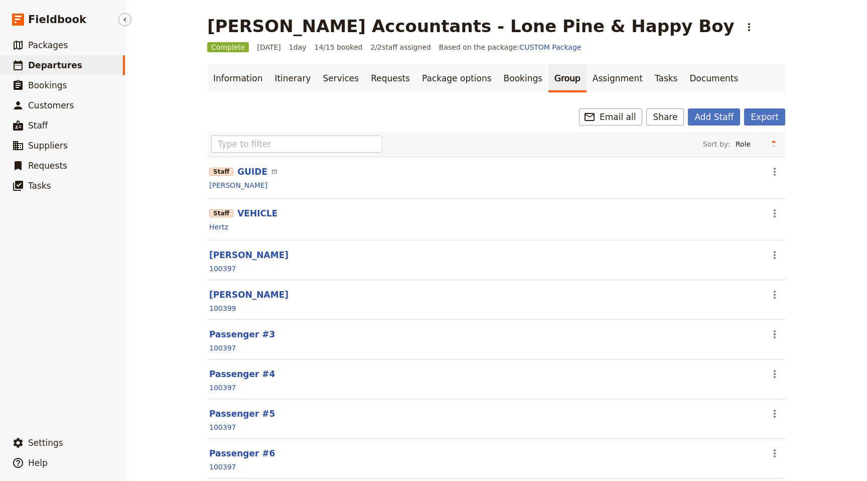
click at [35, 65] on span "Departures" at bounding box center [55, 65] width 54 height 10
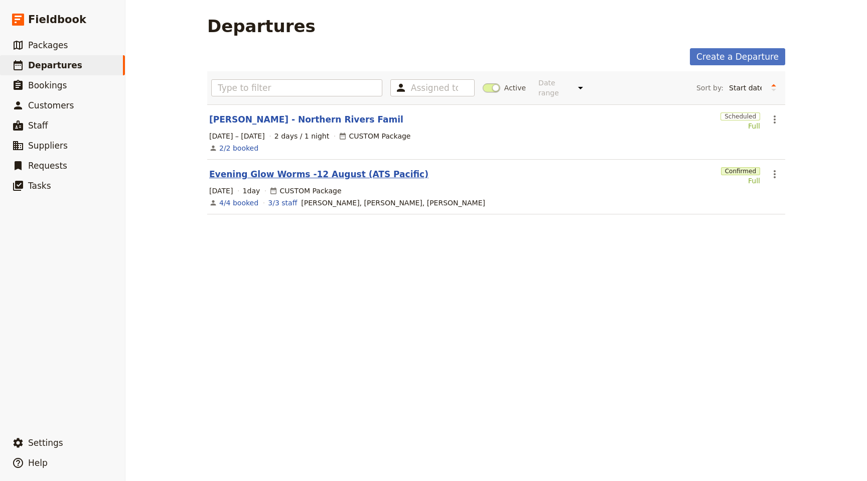
click at [315, 168] on link "Evening Glow Worms -12 August (ATS Pacific)" at bounding box center [318, 174] width 219 height 12
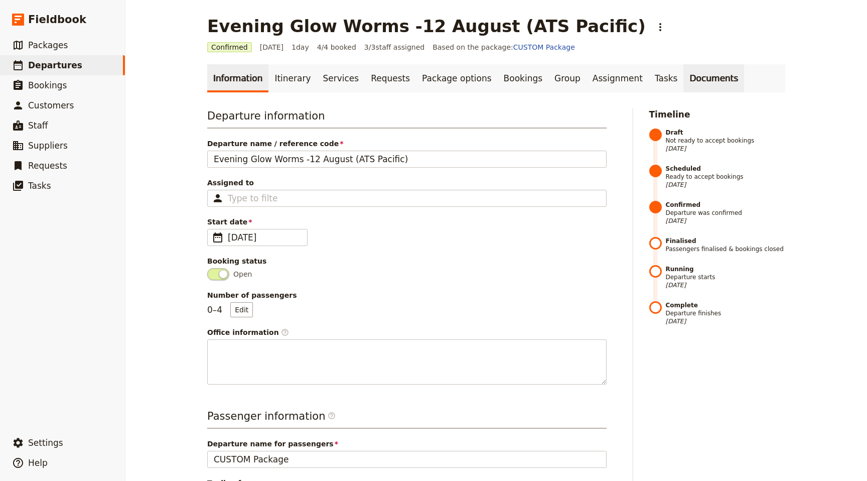
click at [683, 75] on link "Documents" at bounding box center [713, 78] width 61 height 28
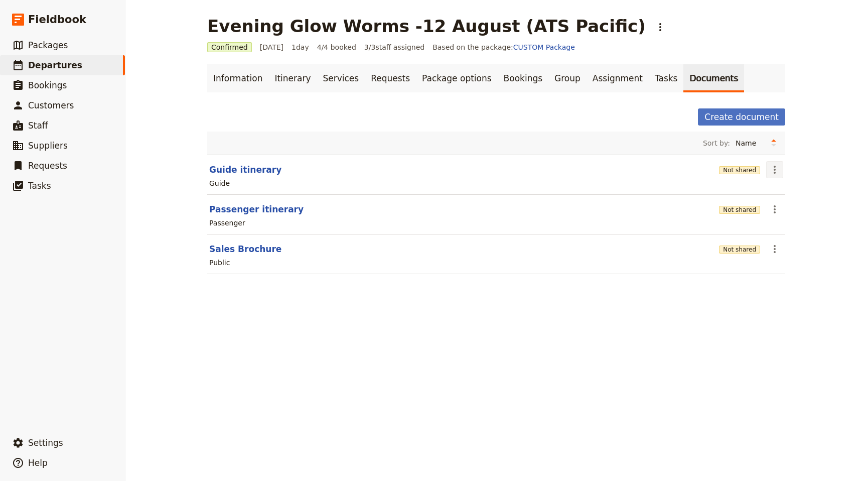
click at [775, 172] on icon "Actions" at bounding box center [775, 170] width 2 height 8
click at [797, 204] on span "Edit document" at bounding box center [798, 206] width 51 height 10
select select "STAFF"
select select "RUN_SHEET"
select select "DEFAULT"
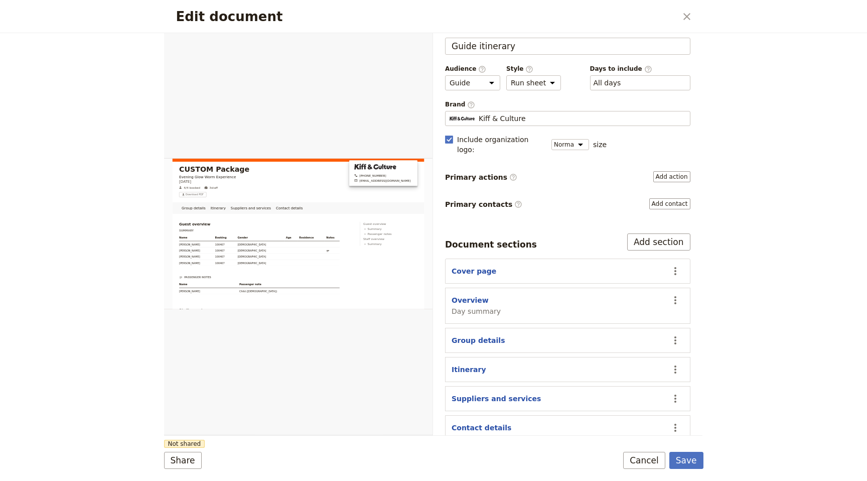
scroll to position [14, 0]
click at [679, 266] on icon "Actions" at bounding box center [675, 272] width 12 height 12
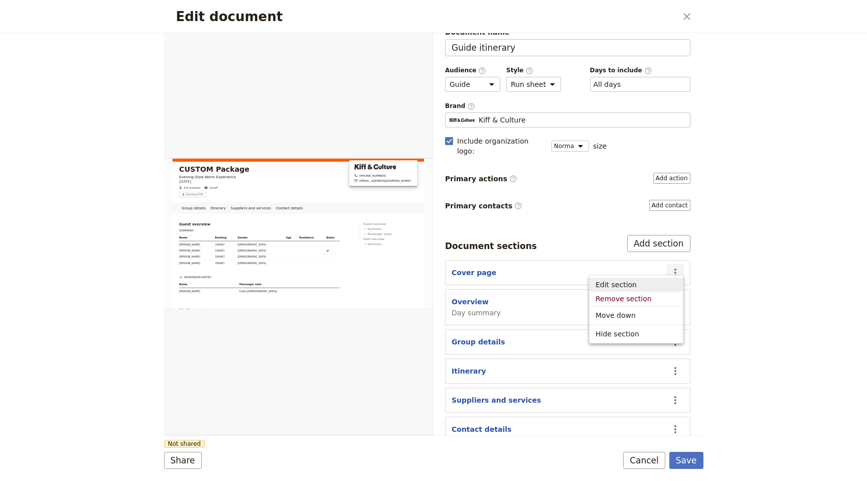
click at [622, 279] on button "Edit section" at bounding box center [635, 284] width 93 height 14
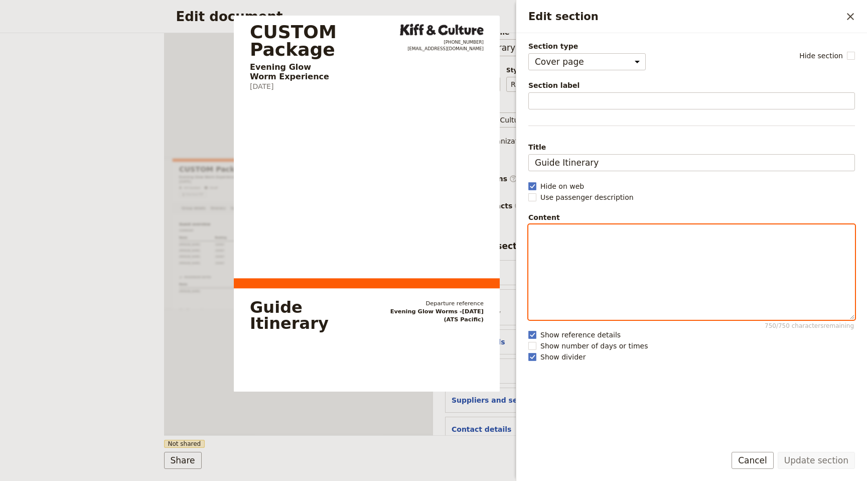
click at [597, 257] on div "Edit section" at bounding box center [692, 272] width 326 height 94
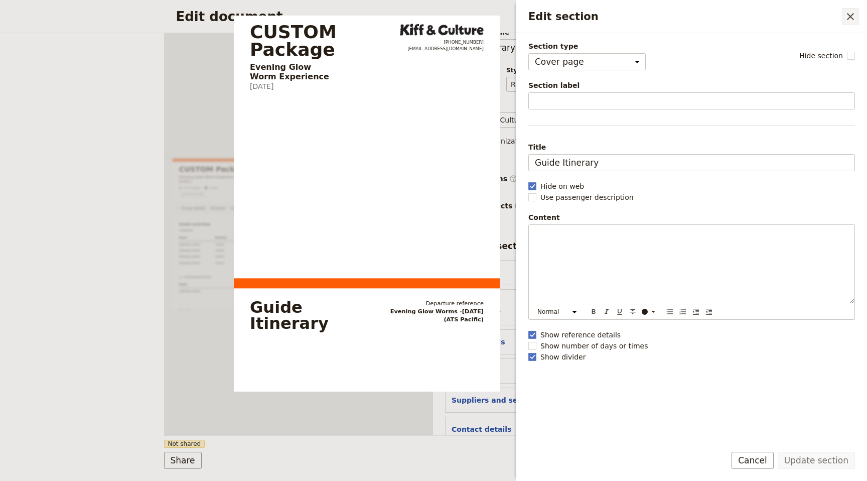
click at [849, 16] on icon "Close drawer" at bounding box center [850, 16] width 7 height 7
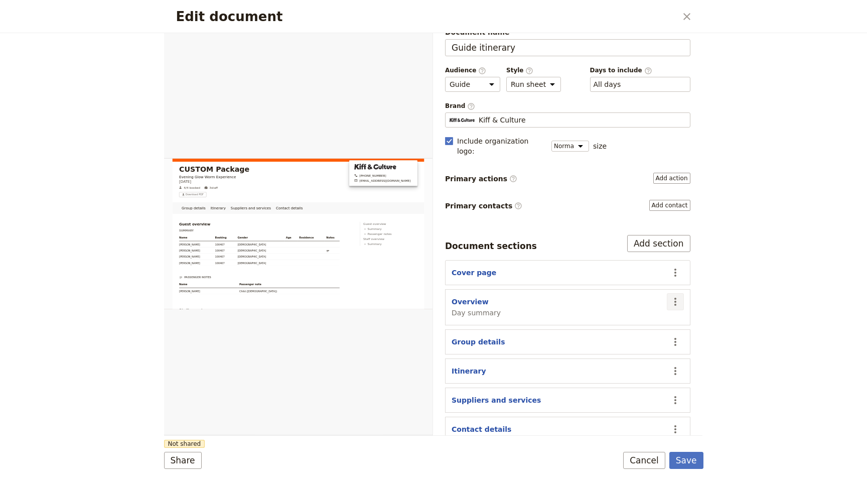
click at [678, 295] on icon "Actions" at bounding box center [675, 301] width 12 height 12
click at [644, 311] on span "Edit section" at bounding box center [635, 314] width 81 height 10
select select "DAY_SUMMARY"
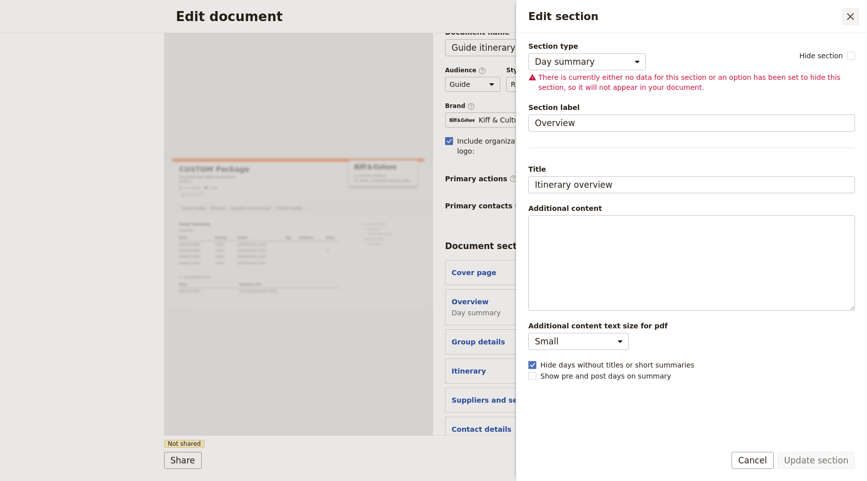
click at [845, 17] on icon "Close drawer" at bounding box center [850, 17] width 12 height 12
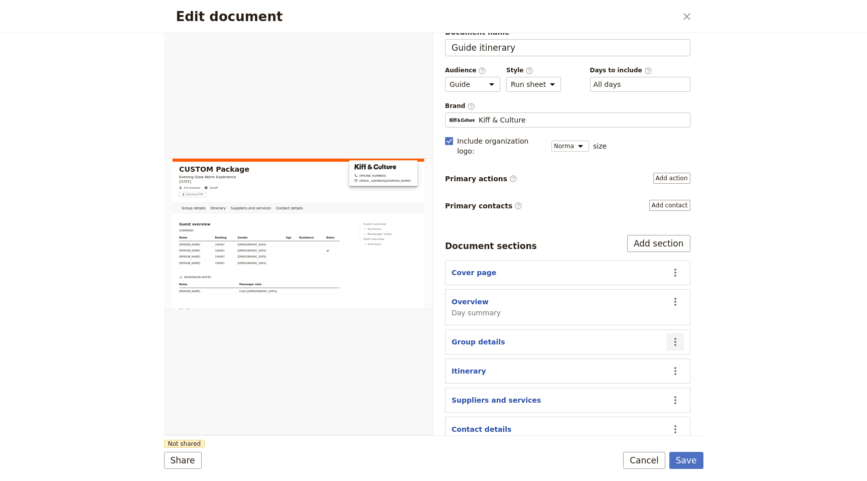
click at [675, 336] on icon "Actions" at bounding box center [675, 342] width 12 height 12
click at [631, 351] on span "Edit section" at bounding box center [615, 354] width 41 height 10
select select "GROUP_DETAILS"
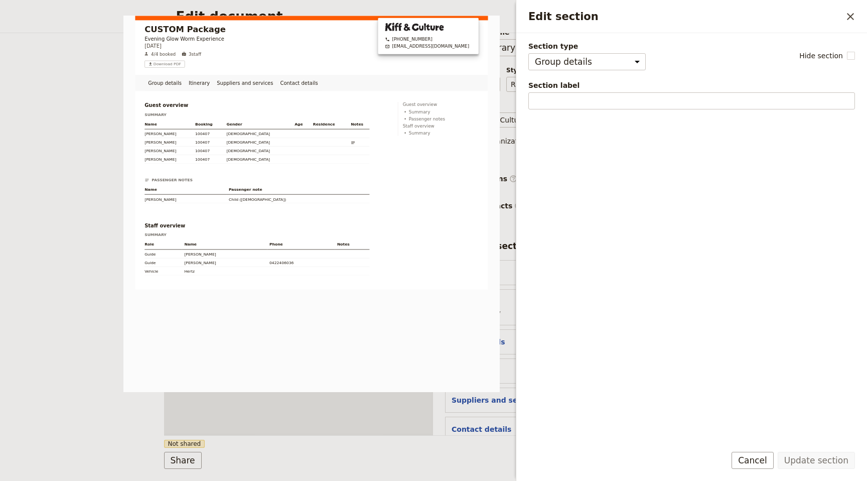
click at [760, 450] on form "Section type Cover page Day summary Itinerary Group details Contact details Sup…" at bounding box center [691, 256] width 351 height 447
click at [757, 461] on button "Cancel" at bounding box center [752, 460] width 42 height 17
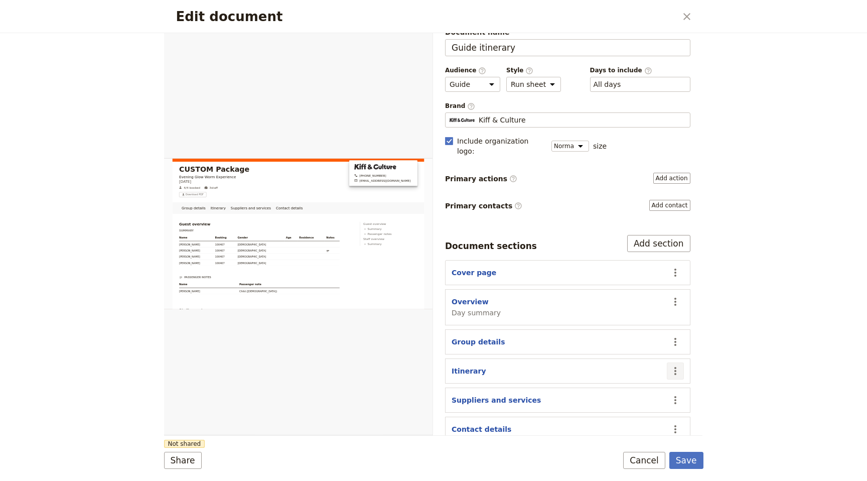
click at [678, 365] on icon "Actions" at bounding box center [675, 371] width 12 height 12
click at [622, 378] on span "Edit section" at bounding box center [615, 383] width 41 height 10
select select "ITINERARY"
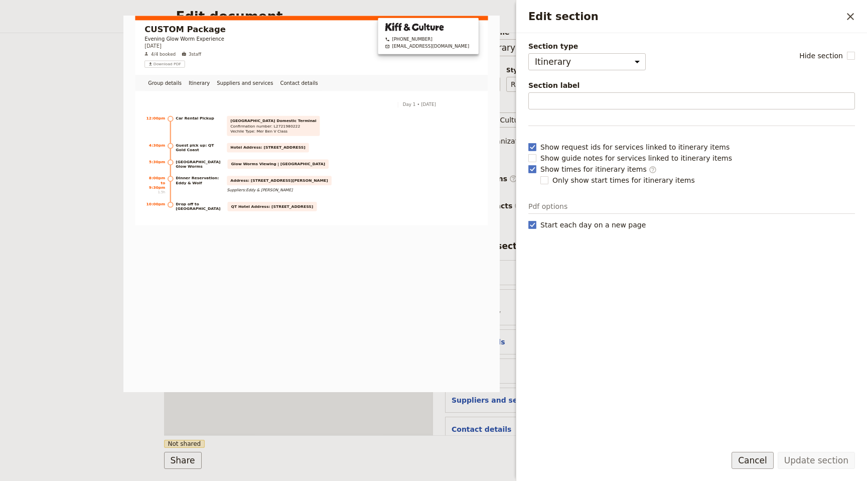
click at [752, 455] on button "Cancel" at bounding box center [752, 460] width 42 height 17
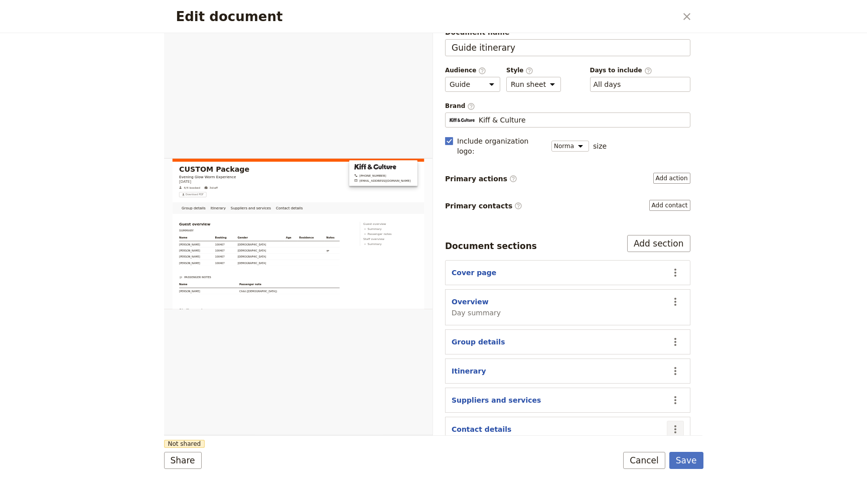
click at [675, 425] on icon "Actions" at bounding box center [675, 429] width 2 height 8
click at [628, 341] on button "Edit section" at bounding box center [635, 348] width 93 height 14
select select "CONTACT_DETAILS"
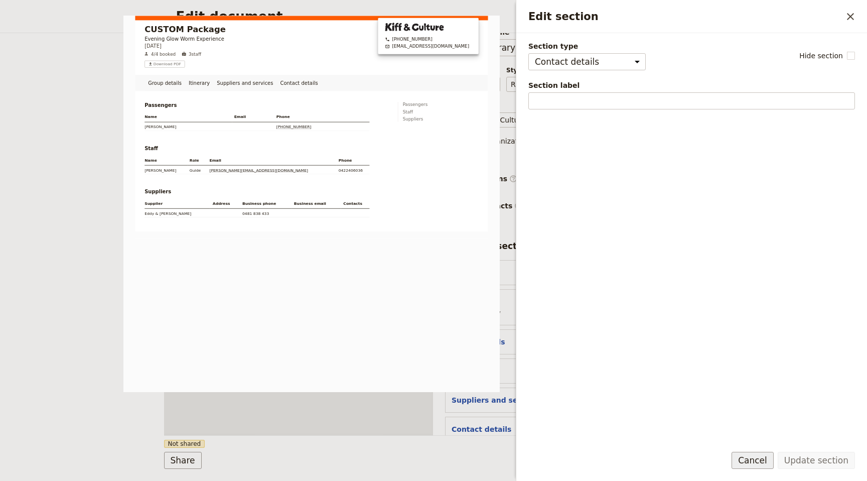
click at [762, 454] on button "Cancel" at bounding box center [752, 460] width 42 height 17
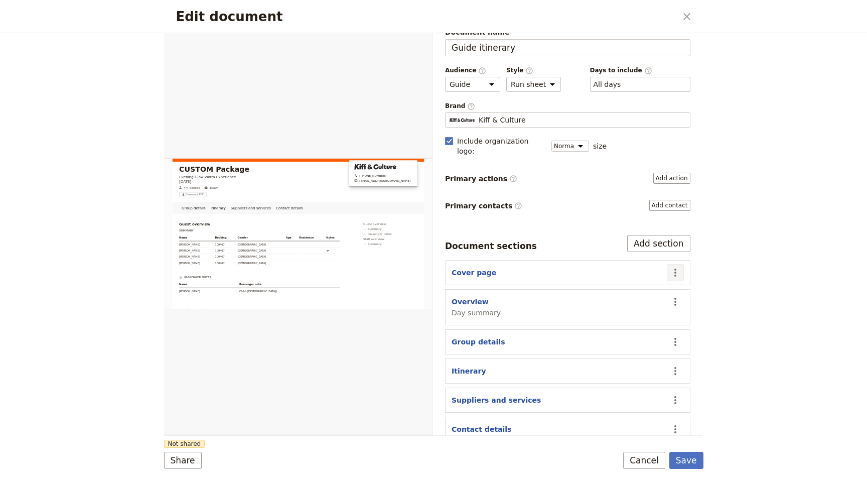
click at [676, 266] on icon "Actions" at bounding box center [675, 272] width 12 height 12
click at [638, 278] on button "Edit section" at bounding box center [635, 284] width 93 height 14
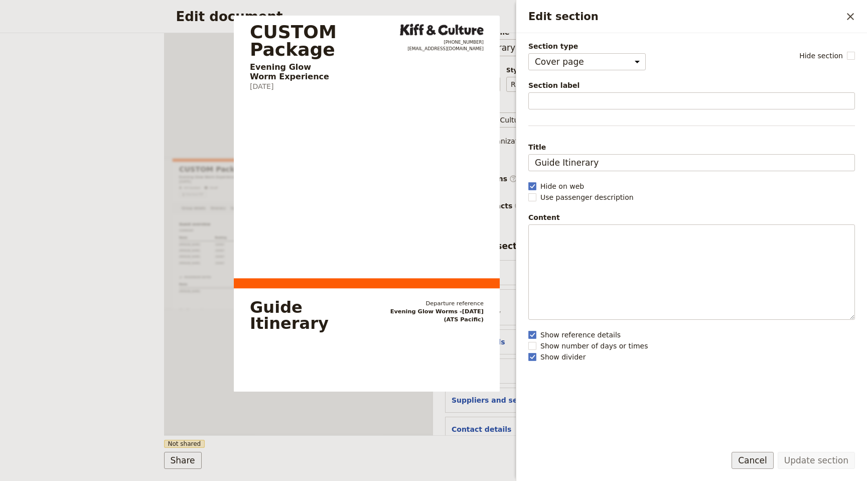
click at [756, 457] on button "Cancel" at bounding box center [752, 460] width 42 height 17
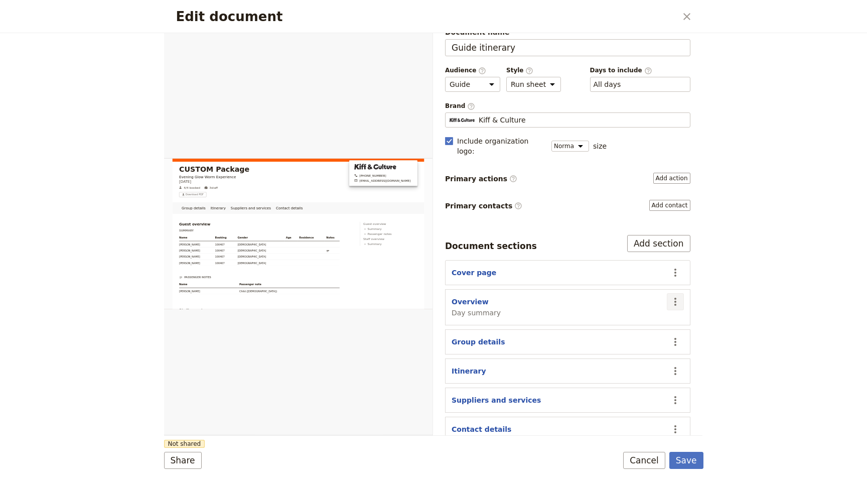
click at [667, 293] on button "​" at bounding box center [675, 301] width 17 height 17
click at [644, 305] on ul "Edit section Remove section Move up Move down Hide section" at bounding box center [636, 345] width 94 height 82
click at [610, 306] on ul "Edit section Remove section Move up Move down Hide section" at bounding box center [636, 345] width 94 height 82
click at [609, 313] on span "Edit section" at bounding box center [615, 314] width 41 height 10
select select "DAY_SUMMARY"
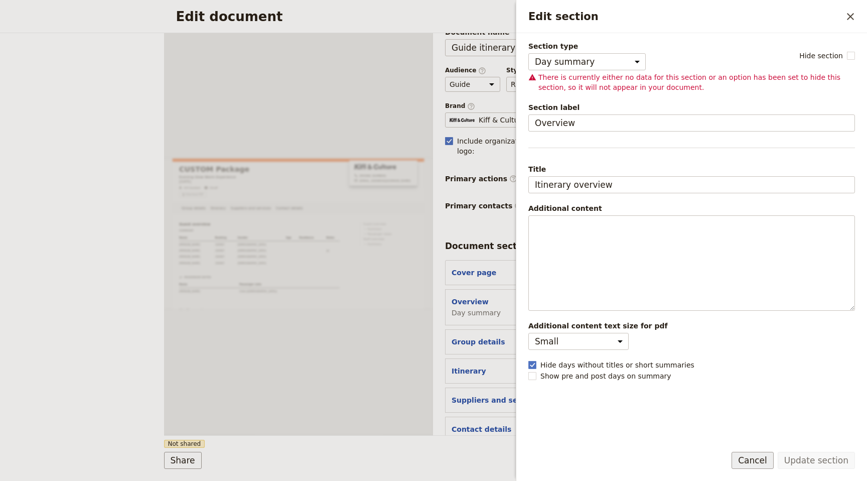
click at [757, 462] on button "Cancel" at bounding box center [752, 460] width 42 height 17
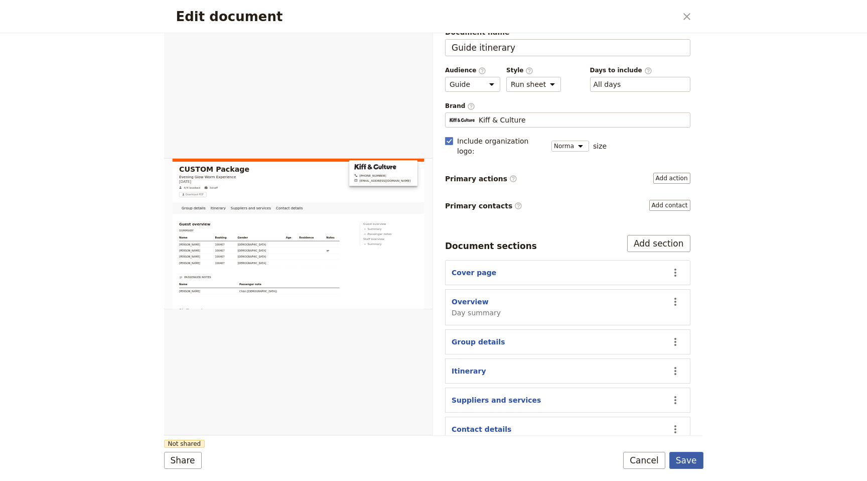
click at [679, 461] on button "Save" at bounding box center [686, 460] width 34 height 17
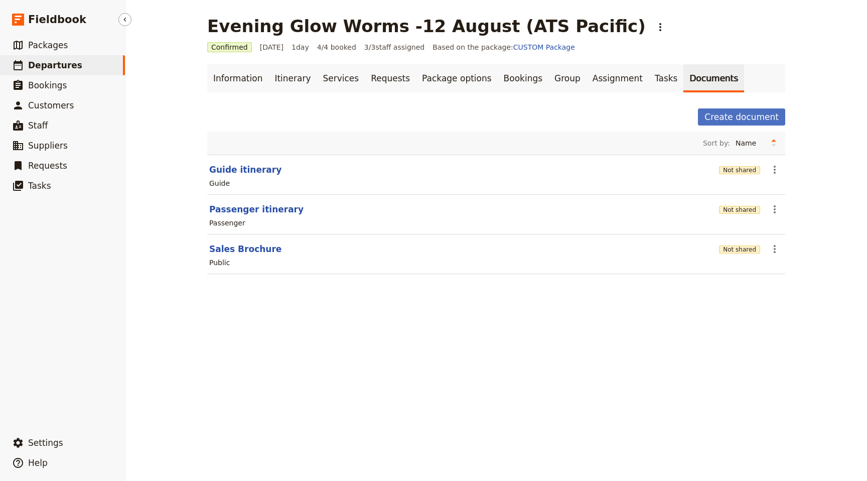
click at [46, 62] on span "Departures" at bounding box center [55, 65] width 54 height 10
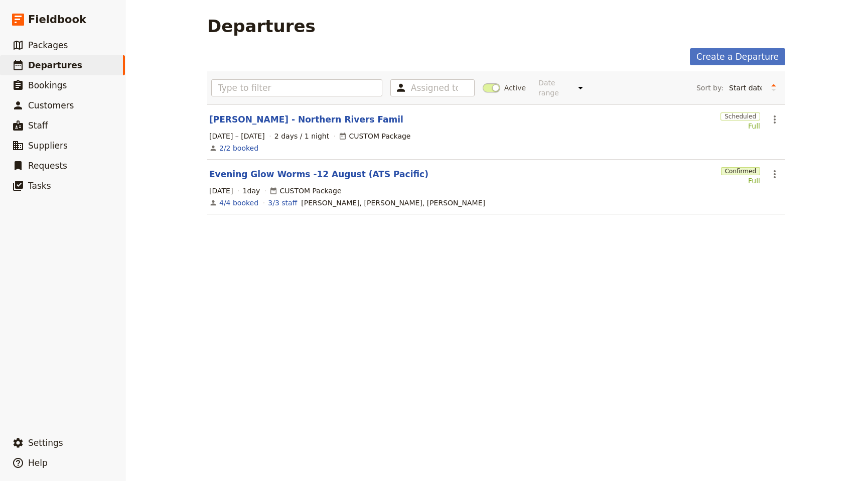
click at [495, 83] on span at bounding box center [492, 87] width 18 height 9
click at [483, 83] on input "Active" at bounding box center [483, 83] width 0 height 0
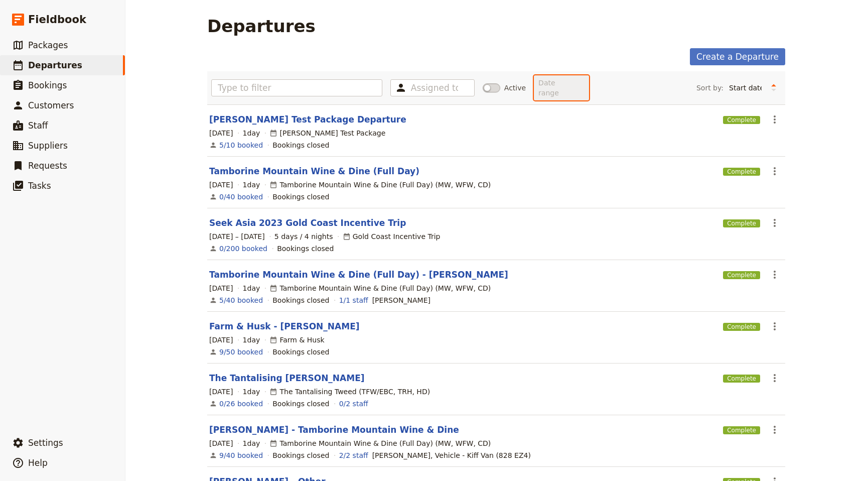
click at [572, 84] on select "Date range Upcoming This week Last week This month Last month This year Last ye…" at bounding box center [561, 87] width 55 height 25
select select "LAST_MONTH"
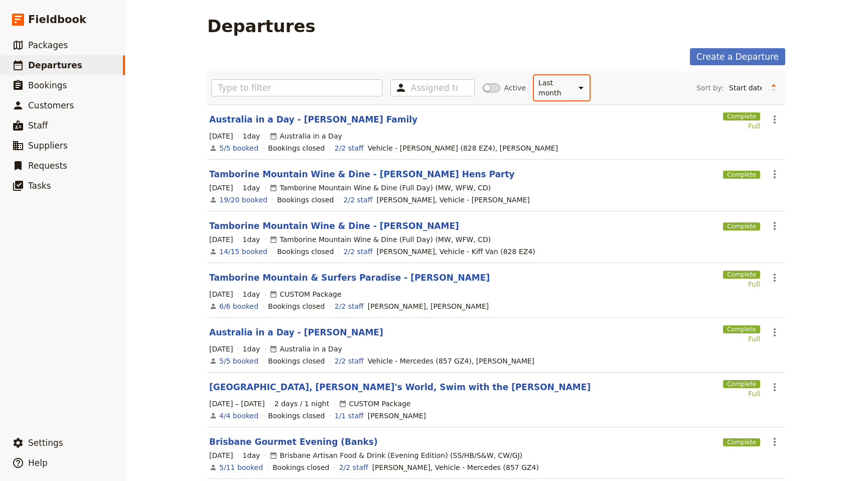
scroll to position [203, 0]
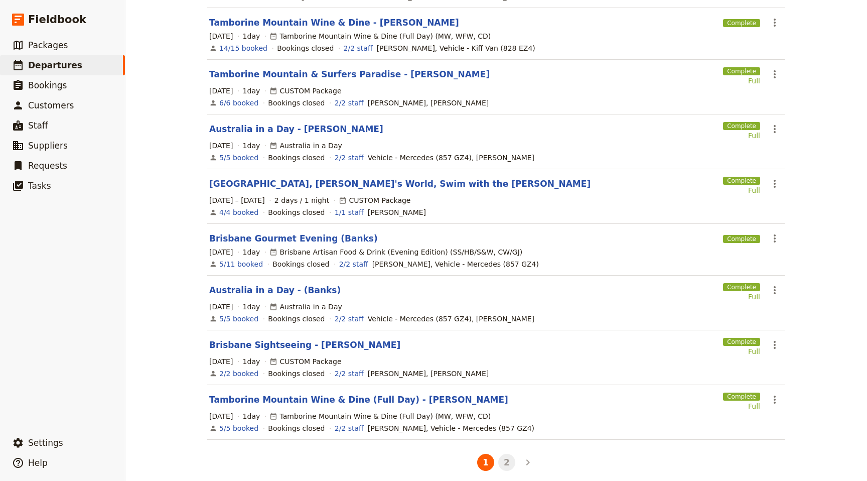
click at [509, 454] on button "2" at bounding box center [506, 462] width 17 height 17
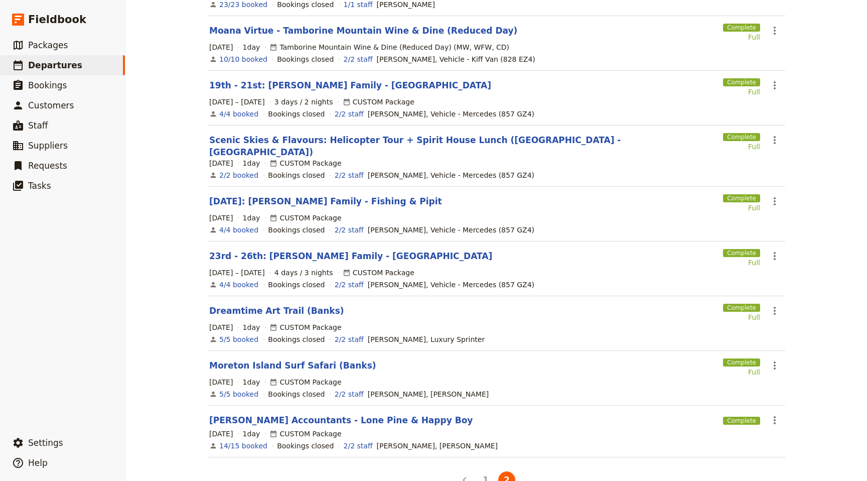
scroll to position [145, 0]
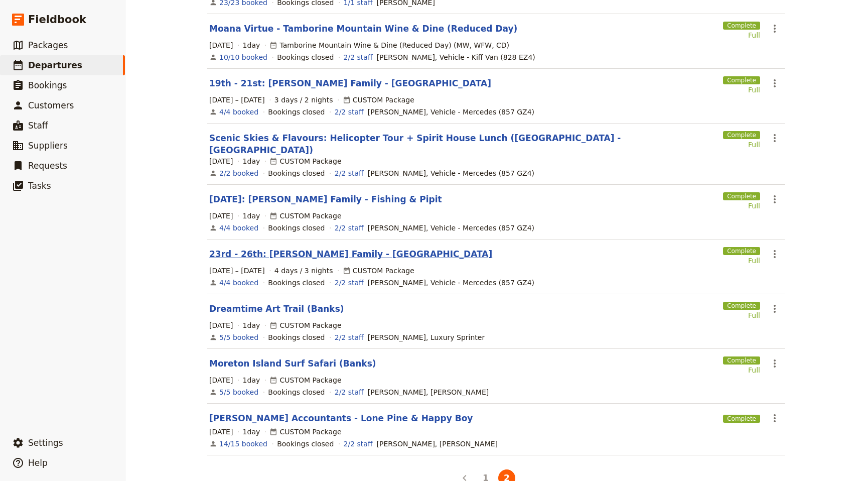
click at [299, 248] on link "23rd - 26th: [PERSON_NAME] Family - [GEOGRAPHIC_DATA]" at bounding box center [350, 254] width 283 height 12
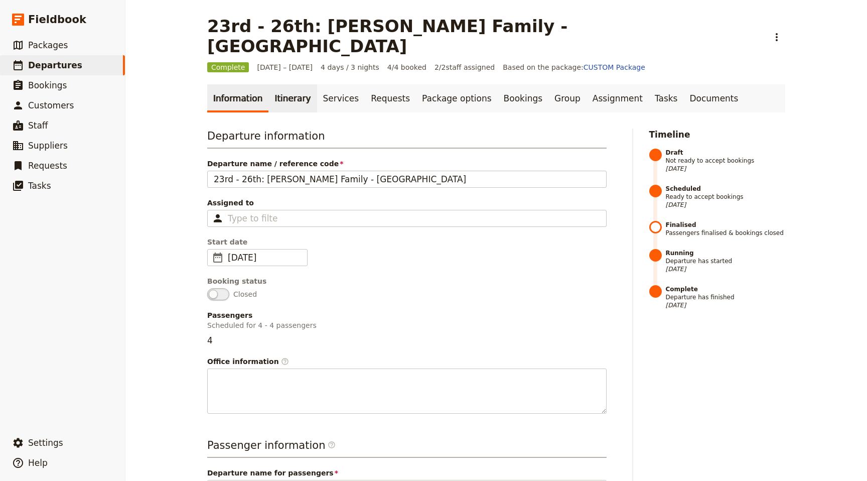
click at [289, 84] on link "Itinerary" at bounding box center [292, 98] width 48 height 28
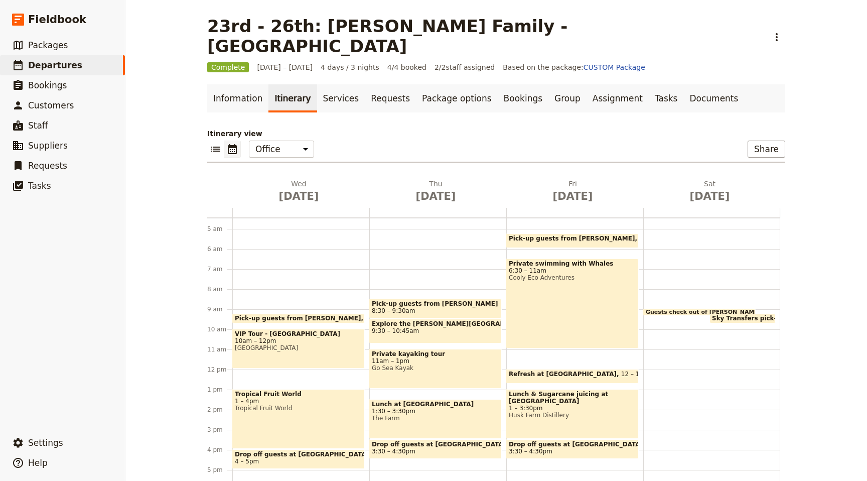
scroll to position [87, 0]
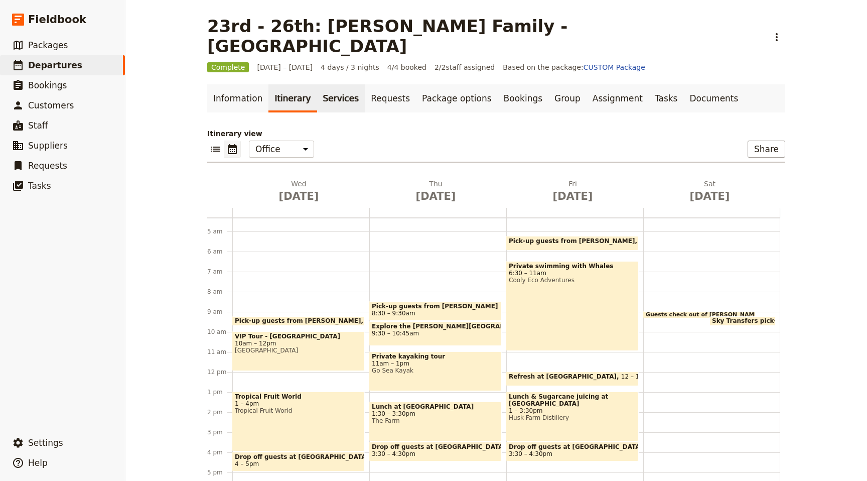
click at [328, 84] on link "Services" at bounding box center [341, 98] width 48 height 28
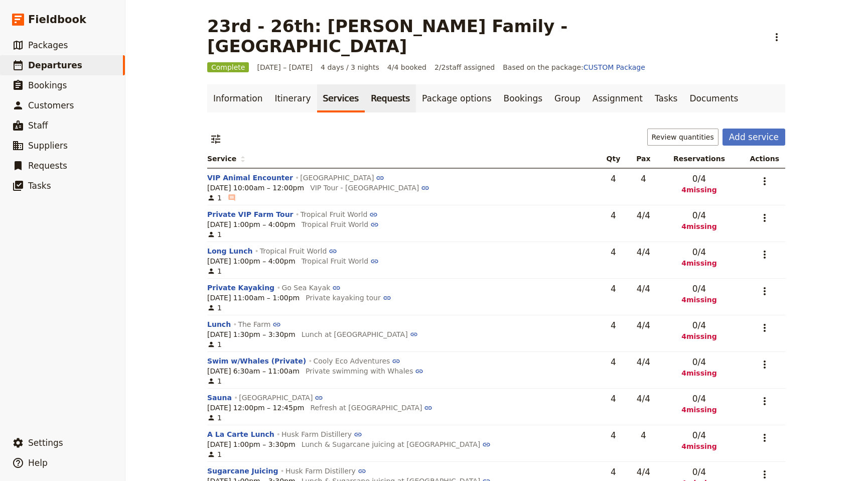
click at [377, 84] on link "Requests" at bounding box center [390, 98] width 51 height 28
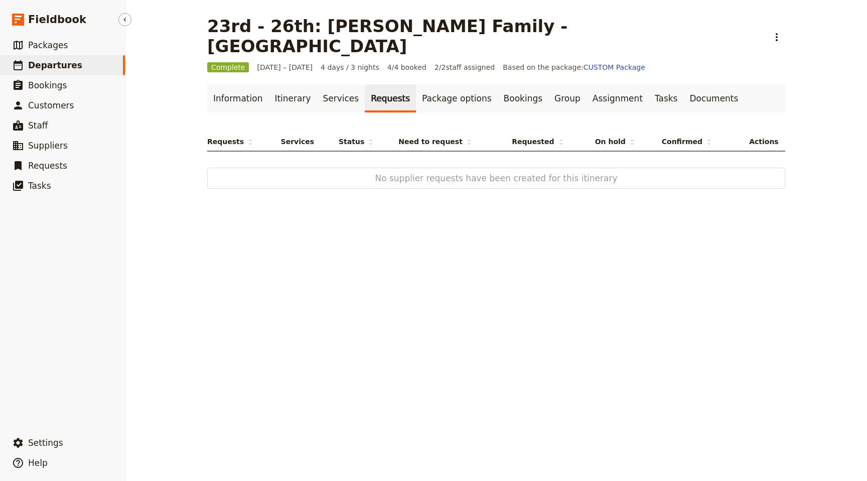
click at [86, 65] on link "​ Departures" at bounding box center [62, 65] width 125 height 20
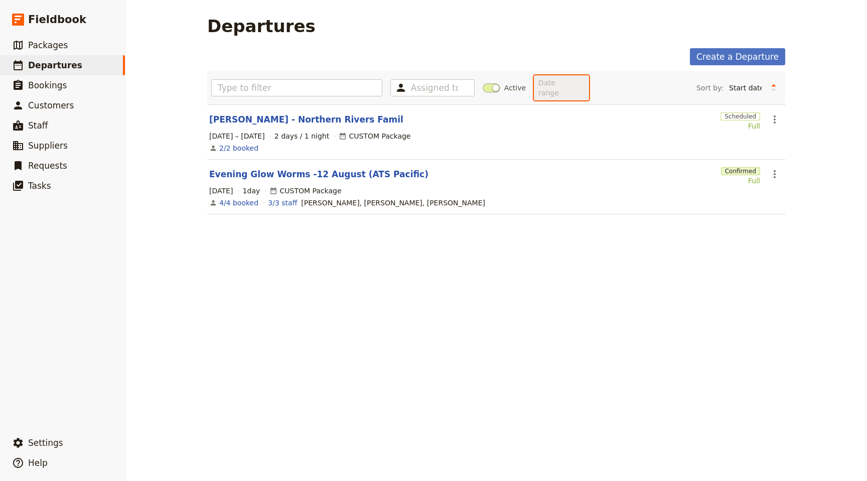
click at [569, 84] on select "Date range This week Next week This month Next month This year Next year" at bounding box center [561, 87] width 55 height 25
click at [494, 84] on span at bounding box center [492, 87] width 18 height 9
click at [483, 83] on input "Active" at bounding box center [483, 83] width 0 height 0
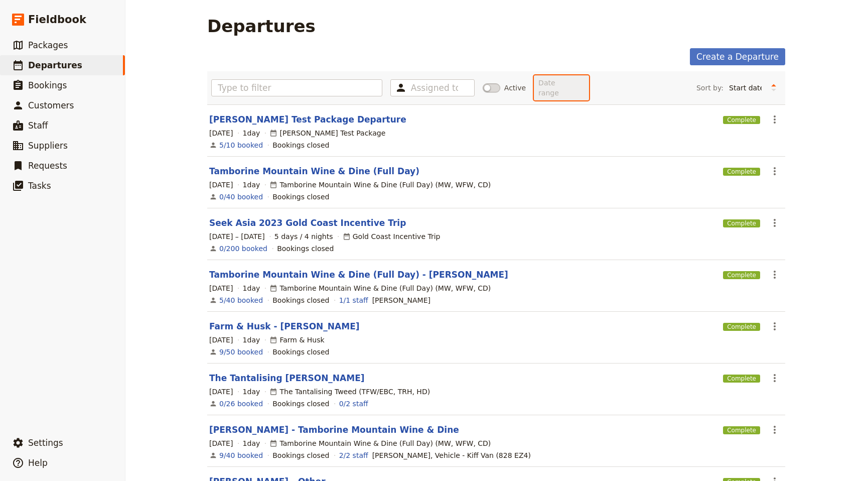
click at [580, 77] on select "Date range Upcoming This week Last week This month Last month This year Last ye…" at bounding box center [561, 87] width 55 height 25
select select "LAST_WEEK"
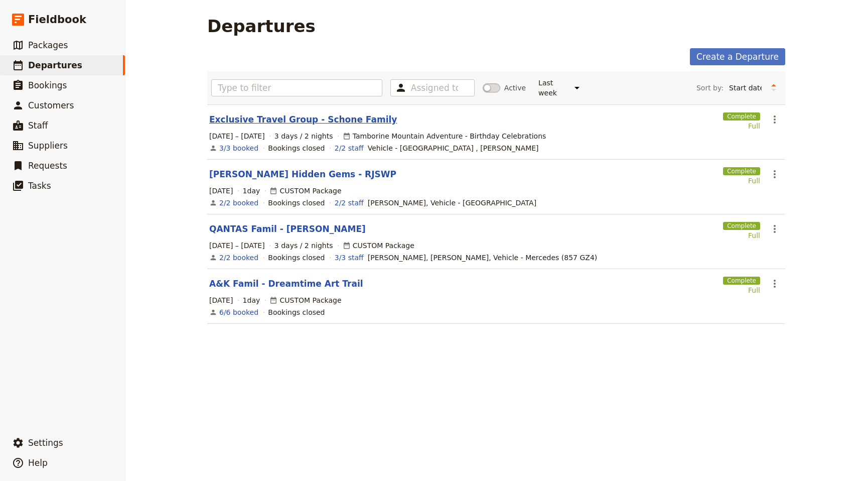
click at [326, 113] on link "Exclusive Travel Group - Schone Family" at bounding box center [303, 119] width 188 height 12
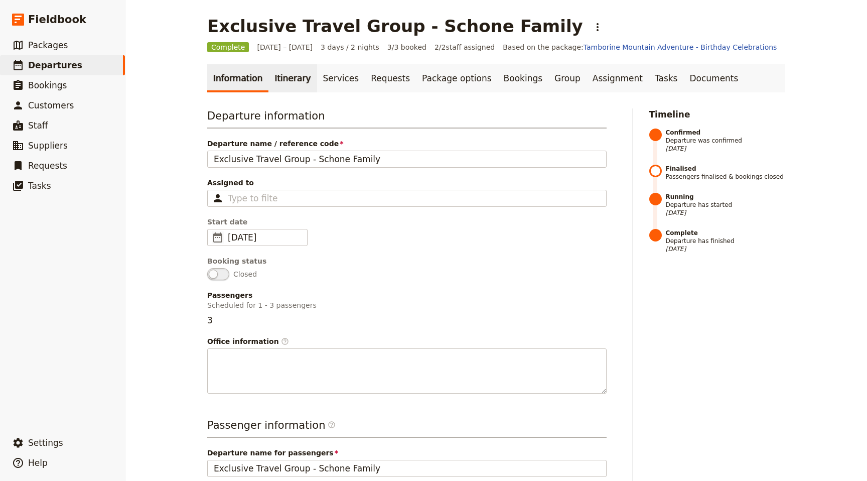
click at [281, 74] on link "Itinerary" at bounding box center [292, 78] width 48 height 28
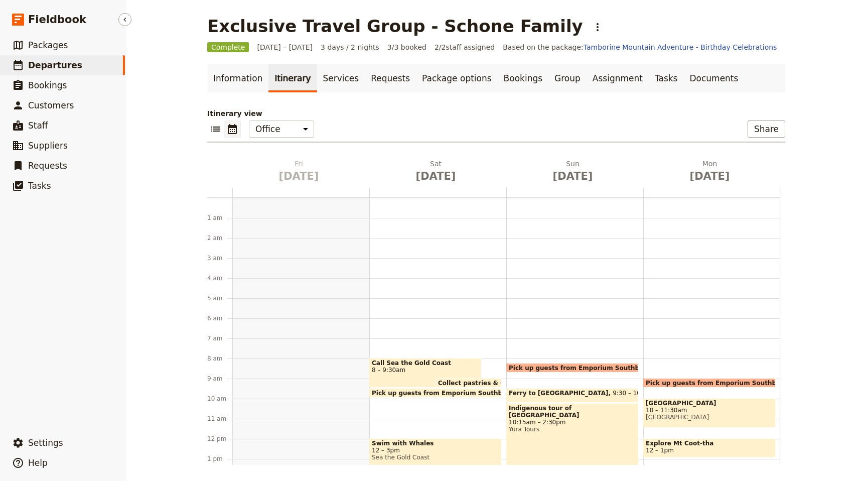
click at [50, 66] on span "Departures" at bounding box center [55, 65] width 54 height 10
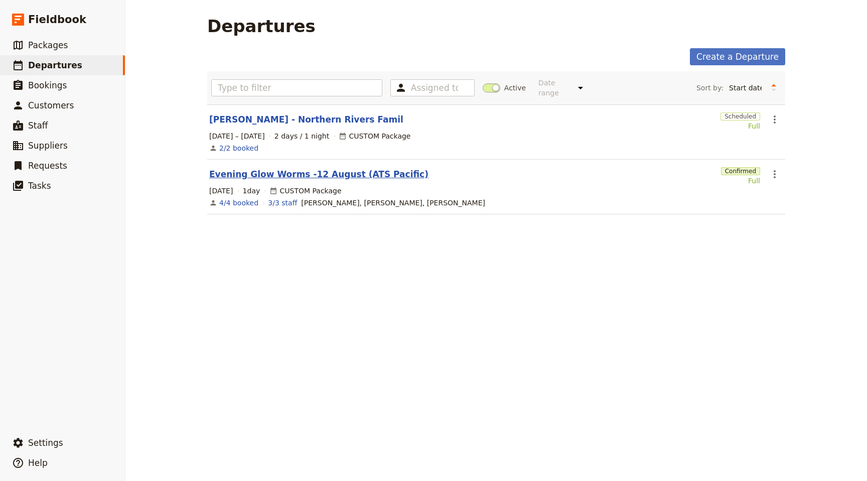
click at [273, 168] on link "Evening Glow Worms -12 August (ATS Pacific)" at bounding box center [318, 174] width 219 height 12
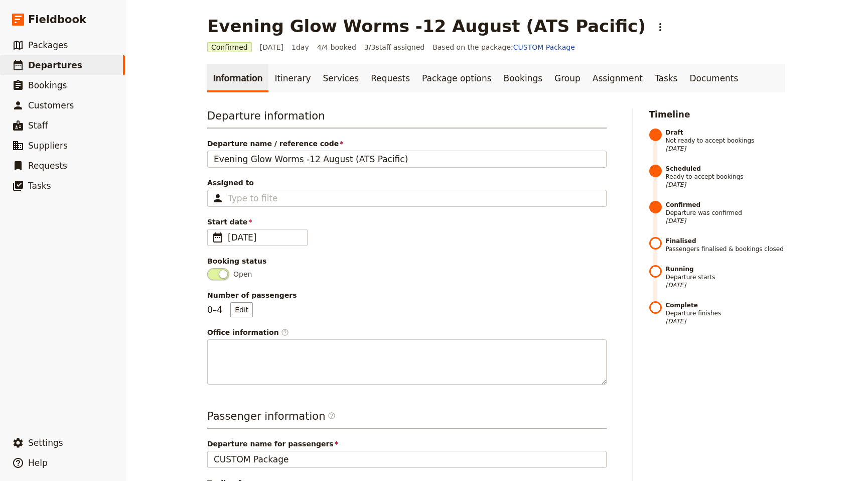
scroll to position [202, 0]
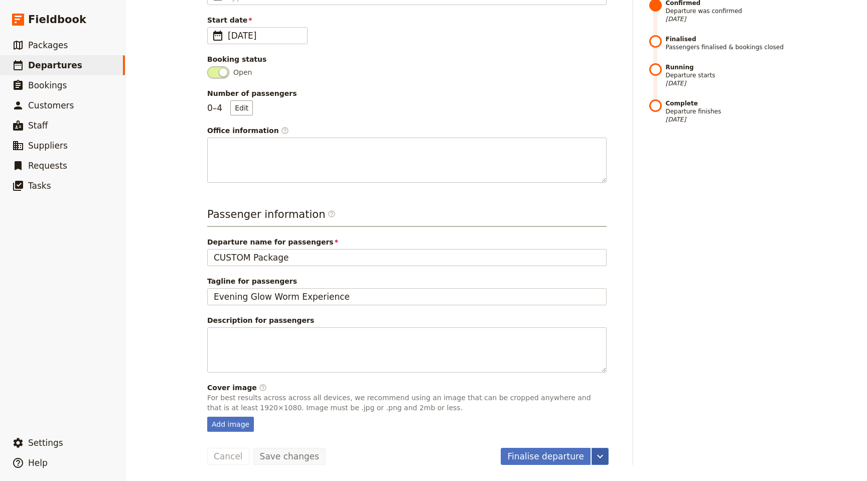
click at [602, 451] on icon "More actions" at bounding box center [600, 456] width 12 height 12
click at [694, 378] on div "Timeline Draft Not ready to accept bookings [DATE] Scheduled Ready to accept bo…" at bounding box center [717, 186] width 136 height 558
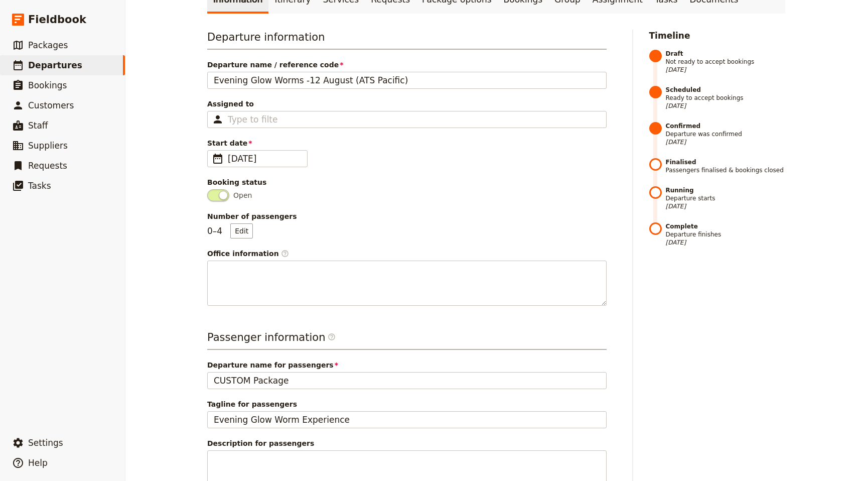
scroll to position [0, 0]
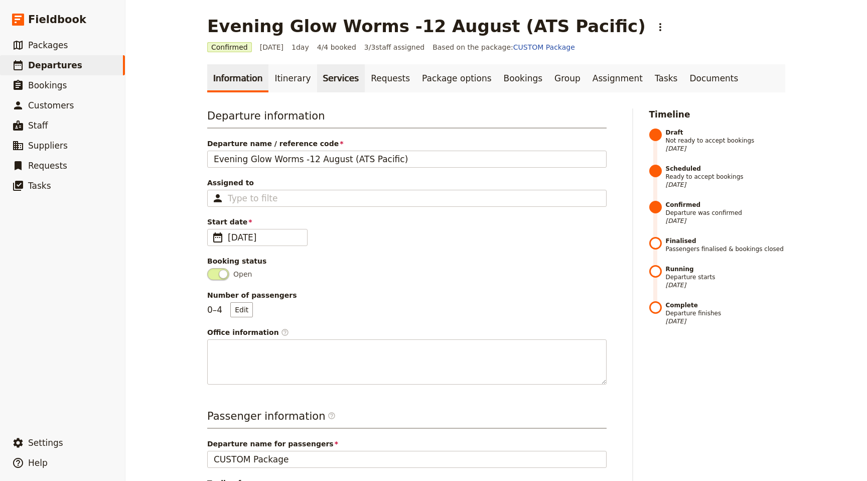
click at [336, 73] on link "Services" at bounding box center [341, 78] width 48 height 28
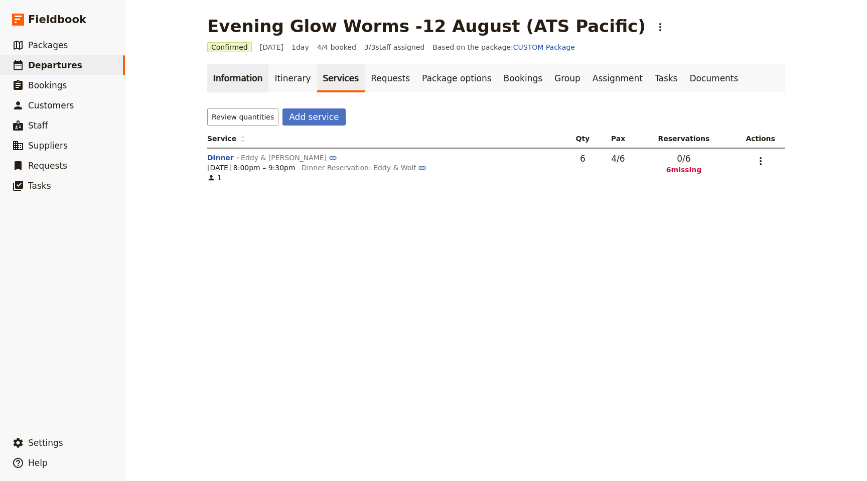
click at [234, 79] on link "Information" at bounding box center [237, 78] width 61 height 28
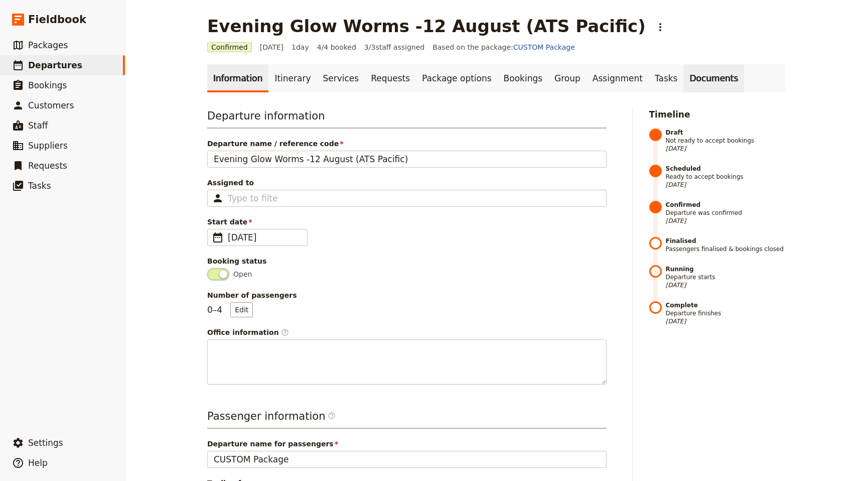
click at [687, 76] on link "Documents" at bounding box center [713, 78] width 61 height 28
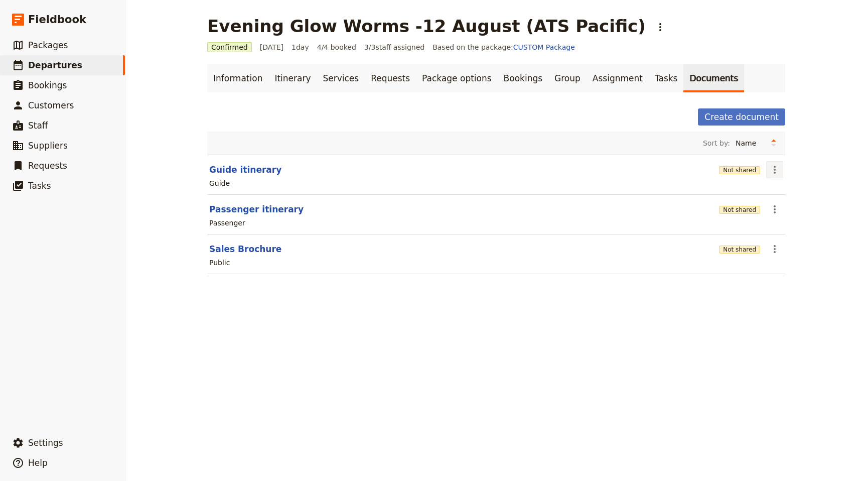
click at [780, 165] on icon "Actions" at bounding box center [775, 170] width 12 height 12
click at [782, 187] on span "Share" at bounding box center [783, 192] width 20 height 10
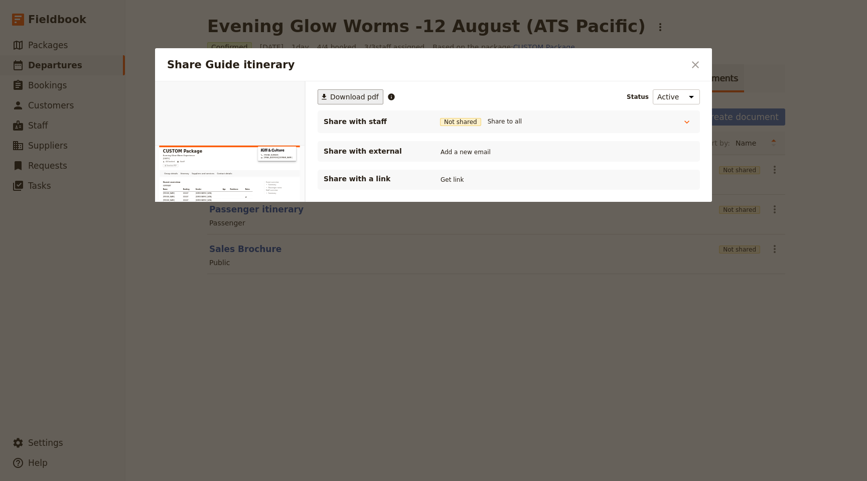
click at [344, 93] on span "Download pdf" at bounding box center [354, 97] width 49 height 10
click at [358, 93] on span "Download pdf" at bounding box center [354, 97] width 49 height 10
click at [695, 64] on icon "Close dialog" at bounding box center [695, 64] width 7 height 7
